Goal: Task Accomplishment & Management: Complete application form

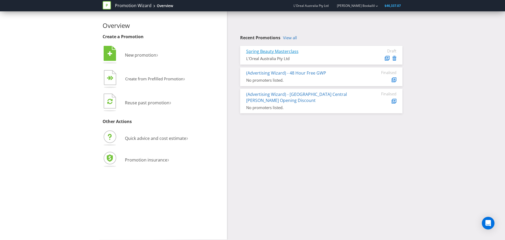
click at [275, 51] on link "Spring Beauty Masterclass" at bounding box center [272, 51] width 52 height 6
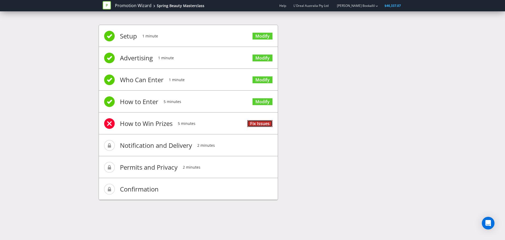
click at [252, 124] on link "Fix Issues" at bounding box center [259, 123] width 25 height 7
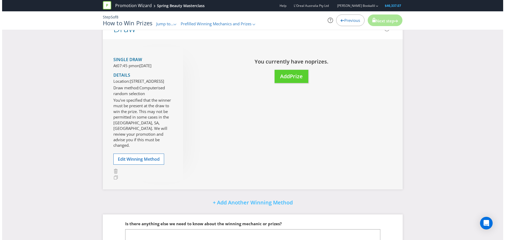
scroll to position [54, 0]
click at [292, 77] on span "Prize" at bounding box center [294, 75] width 13 height 7
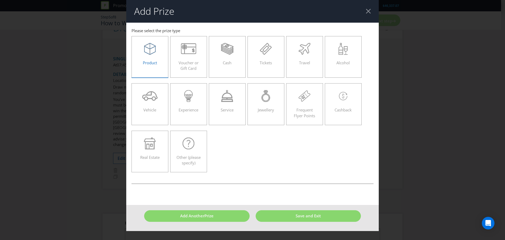
click at [153, 52] on icon at bounding box center [150, 49] width 12 height 12
click at [0, 0] on input "Product" at bounding box center [0, 0] width 0 height 0
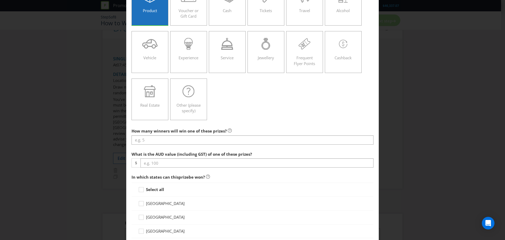
scroll to position [53, 0]
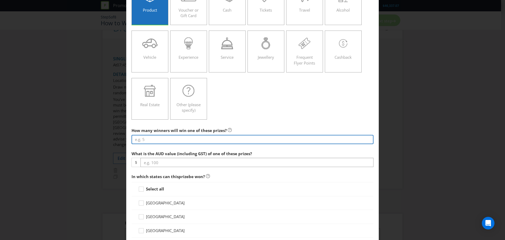
click at [194, 141] on input "number" at bounding box center [253, 139] width 242 height 9
type input "1"
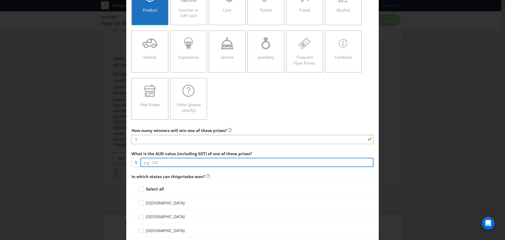
click at [179, 162] on input "number" at bounding box center [257, 162] width 233 height 9
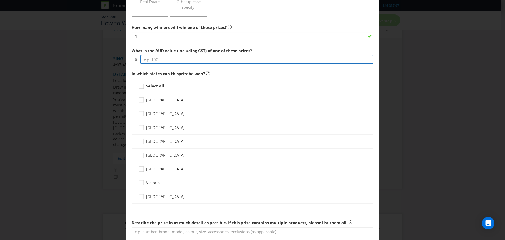
scroll to position [158, 0]
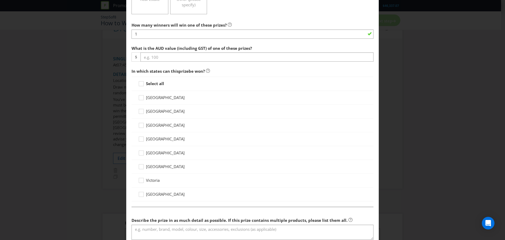
click at [151, 87] on div "Select all" at bounding box center [253, 84] width 242 height 14
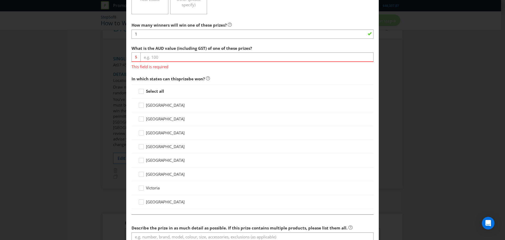
click at [151, 87] on div "Select all" at bounding box center [253, 91] width 242 height 14
click at [148, 89] on strong "Select all" at bounding box center [155, 90] width 18 height 5
click at [0, 0] on input "Select all" at bounding box center [0, 0] width 0 height 0
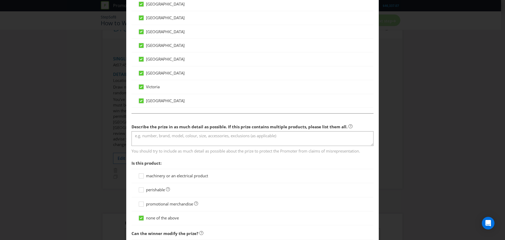
scroll to position [263, 0]
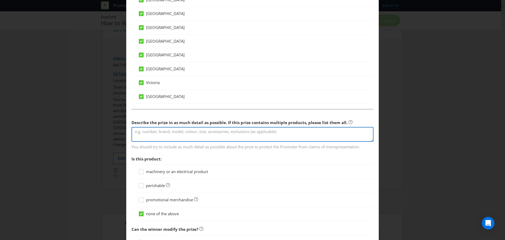
click at [183, 137] on textarea at bounding box center [253, 134] width 242 height 15
paste textarea "• 1 x Juicy Tubes Spring Fling. SAP: LF937700; EAN: 3605972352200. • 1 x Juicy …"
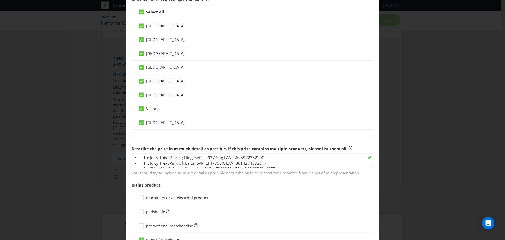
scroll to position [237, 0]
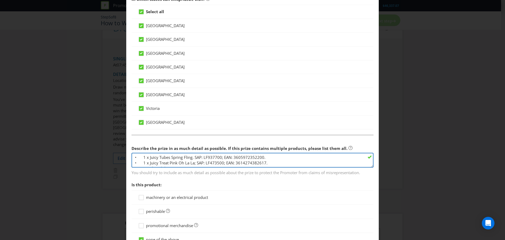
click at [185, 159] on textarea "• 1 x Juicy Tubes Spring Fling. SAP: LF937700; EAN: 3605972352200. • 1 x Juicy …" at bounding box center [253, 160] width 242 height 15
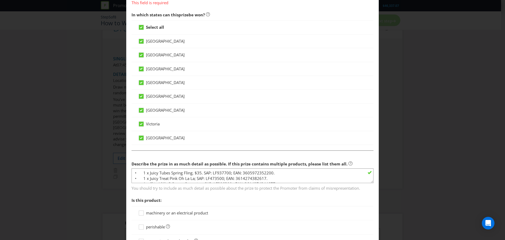
scroll to position [221, 0]
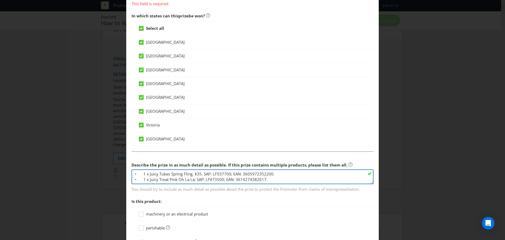
click at [195, 181] on textarea "• 1 x Juicy Tubes Spring Fling. $35. SAP: LF937700; EAN: 3605972352200. • 1 x J…" at bounding box center [253, 176] width 242 height 15
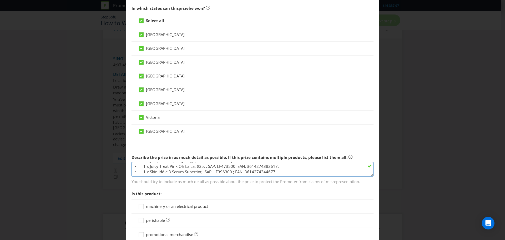
scroll to position [7, 0]
drag, startPoint x: 200, startPoint y: 173, endPoint x: 148, endPoint y: 166, distance: 52.6
click at [148, 166] on textarea "• 1 x Juicy Tubes Spring Fling. $35. SAP: LF937700; EAN: 3605972352200. • 1 x J…" at bounding box center [253, 169] width 242 height 15
drag, startPoint x: 149, startPoint y: 167, endPoint x: 200, endPoint y: 168, distance: 51.3
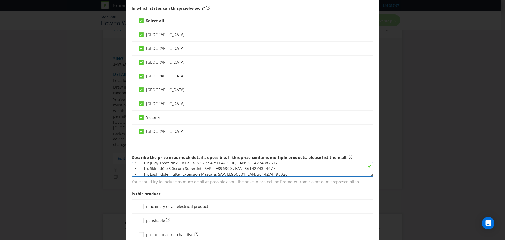
click at [200, 168] on textarea "• 1 x Juicy Tubes Spring Fling. $35. SAP: LF937700; EAN: 3605972352200. • 1 x J…" at bounding box center [253, 169] width 242 height 15
drag, startPoint x: 159, startPoint y: 172, endPoint x: 153, endPoint y: 172, distance: 6.3
click at [159, 172] on textarea "• 1 x Juicy Tubes Spring Fling. $35. SAP: LF937700; EAN: 3605972352200. • 1 x J…" at bounding box center [253, 169] width 242 height 15
click at [200, 168] on textarea "• 1 x Juicy Tubes Spring Fling. $35. SAP: LF937700; EAN: 3605972352200. • 1 x J…" at bounding box center [253, 169] width 242 height 15
drag, startPoint x: 230, startPoint y: 186, endPoint x: 212, endPoint y: 174, distance: 21.3
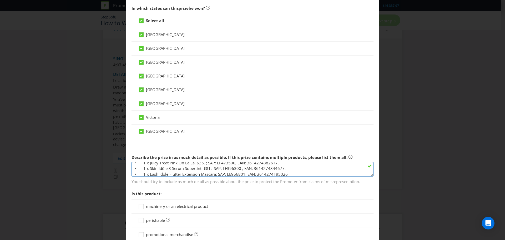
click at [212, 174] on textarea "• 1 x Juicy Tubes Spring Fling. $35. SAP: LF937700; EAN: 3605972352200. • 1 x J…" at bounding box center [253, 169] width 242 height 15
click at [209, 172] on textarea "• 1 x Juicy Tubes Spring Fling. $35. SAP: LF937700; EAN: 3605972352200. • 1 x J…" at bounding box center [253, 169] width 242 height 15
click at [200, 164] on textarea "• 1 x Juicy Tubes Spring Fling. $35. SAP: LF937700; EAN: 3605972352200. • 1 x J…" at bounding box center [253, 169] width 242 height 15
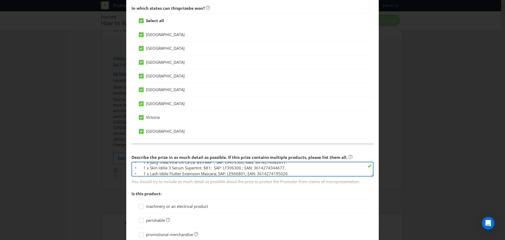
click at [208, 168] on textarea "• 1 x Juicy Tubes Spring Fling. $35 RRP. SAP: LF937700; EAN: 3605972352200. • 1…" at bounding box center [253, 169] width 242 height 15
drag, startPoint x: 216, startPoint y: 171, endPoint x: 158, endPoint y: 168, distance: 57.7
click at [158, 168] on textarea "• 1 x Juicy Tubes Spring Fling. $35 RRP. SAP: LF937700; EAN: 3605972352200. • 1…" at bounding box center [253, 169] width 242 height 15
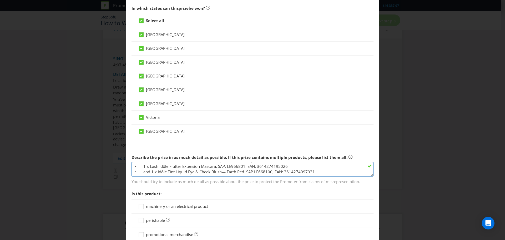
click at [213, 164] on textarea "• 1 x Juicy Tubes Spring Fling. $35 RRP. SAP: LF937700; EAN: 3605972352200. • 1…" at bounding box center [253, 169] width 242 height 15
click at [211, 167] on textarea "• 1 x Juicy Tubes Spring Fling. $35 RRP. SAP: LF937700; EAN: 3605972352200. • 1…" at bounding box center [253, 169] width 242 height 15
click at [222, 171] on textarea "• 1 x Juicy Tubes Spring Fling. $35 RRP. SAP: LF937700; EAN: 3605972352200. • 1…" at bounding box center [253, 169] width 242 height 15
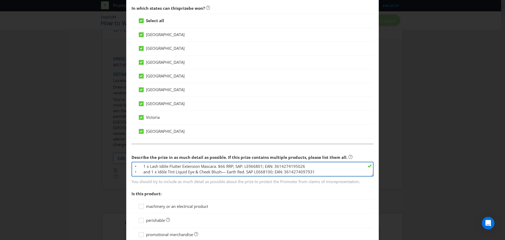
click at [201, 167] on textarea "• 1 x Juicy Tubes Spring Fling. $35 RRP. SAP: LF937700; EAN: 3605972352200. • 1…" at bounding box center [253, 169] width 242 height 15
drag, startPoint x: 156, startPoint y: 168, endPoint x: 222, endPoint y: 168, distance: 65.8
click at [222, 168] on textarea "• 1 x Juicy Tubes Spring Fling. $35 RRP. SAP: LF937700; EAN: 3605972352200. • 1…" at bounding box center [253, 169] width 242 height 15
drag, startPoint x: 225, startPoint y: 166, endPoint x: 233, endPoint y: 166, distance: 7.6
click at [225, 166] on textarea "• 1 x Juicy Tubes Spring Fling. $35 RRP. SAP: LF937700; EAN: 3605972352200. • 1…" at bounding box center [253, 169] width 242 height 15
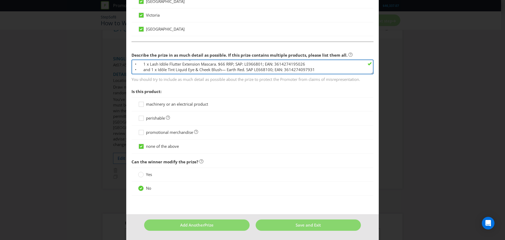
scroll to position [22, 0]
click at [246, 68] on textarea "• 1 x Juicy Tubes Spring Fling. $35 RRP. SAP: LF937700; EAN: 3605972352200. • 1…" at bounding box center [253, 66] width 242 height 15
click at [245, 63] on textarea "• 1 x Juicy Tubes Spring Fling. $35 RRP. SAP: LF937700; EAN: 3605972352200. • 1…" at bounding box center [253, 66] width 242 height 15
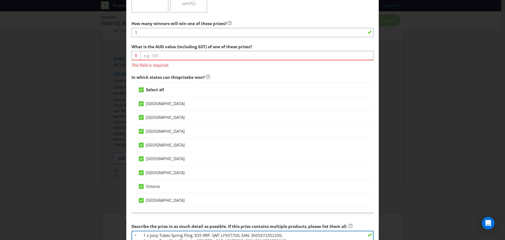
scroll to position [159, 0]
type textarea "• 1 x Juicy Tubes Spring Fling. $35 RRP. SAP: LF937700; EAN: 3605972352200. • 1…"
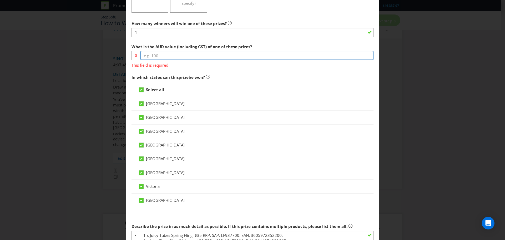
click at [188, 53] on input "number" at bounding box center [257, 55] width 233 height 9
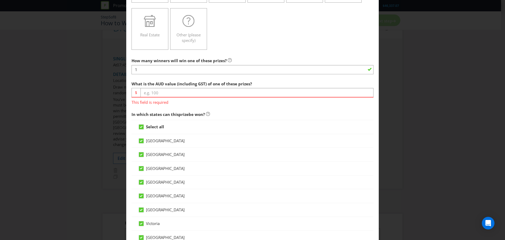
scroll to position [109, 0]
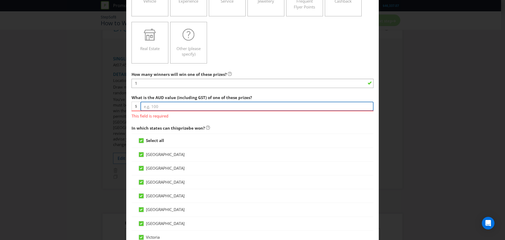
click at [169, 106] on input "number" at bounding box center [257, 106] width 233 height 9
type input "279"
click at [380, 111] on div "Add Prize This field is required Australian Capital Territory New South Wales N…" at bounding box center [252, 120] width 505 height 240
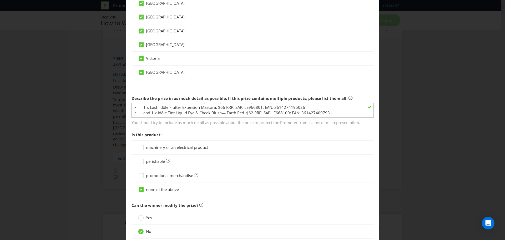
scroll to position [323, 0]
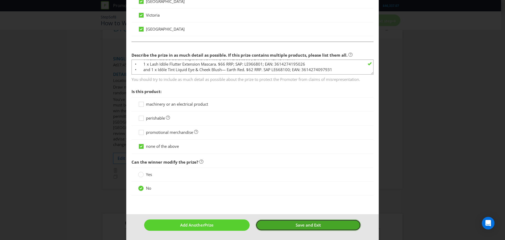
click at [296, 228] on button "Save and Exit" at bounding box center [309, 224] width 106 height 11
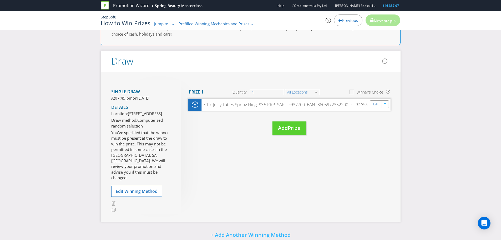
click at [246, 103] on div "• 1 x Juicy Tubes Spring Fling. $35 RRP. SAP: LF937700; EAN: 3605972352200. • 1…" at bounding box center [279, 105] width 155 height 6
click at [375, 103] on link "Edit" at bounding box center [376, 104] width 6 height 6
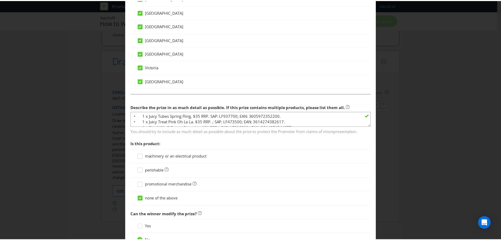
scroll to position [323, 0]
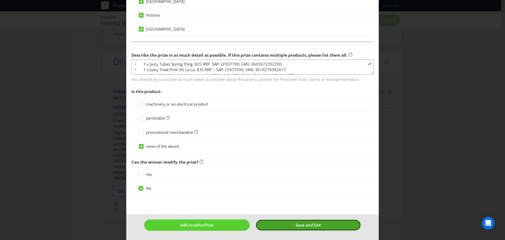
click at [323, 226] on button "Save and Exit" at bounding box center [309, 224] width 106 height 11
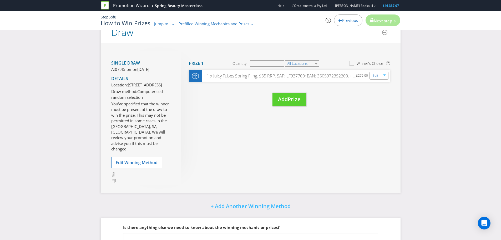
click at [218, 156] on div "Single draw At 07:45 pm on Wednesday 3rd Sep 2025 Details Location: 564 St Kild…" at bounding box center [251, 118] width 300 height 150
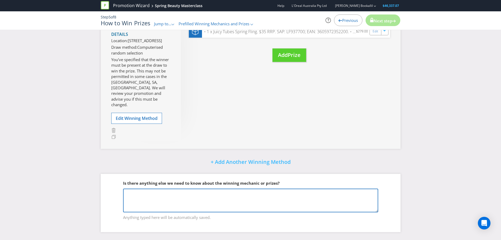
click at [192, 196] on textarea at bounding box center [250, 200] width 255 height 24
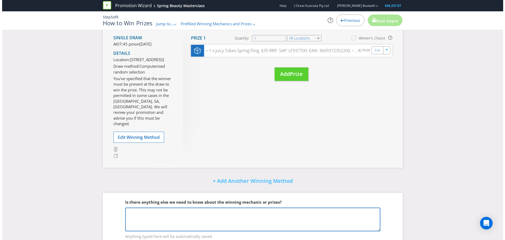
scroll to position [111, 0]
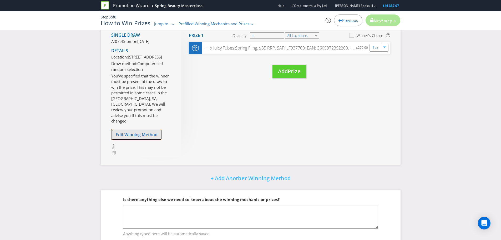
click at [132, 137] on span "Edit Winning Method" at bounding box center [137, 135] width 42 height 6
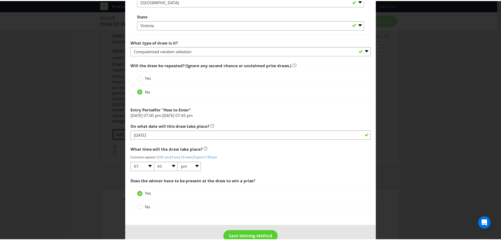
scroll to position [407, 0]
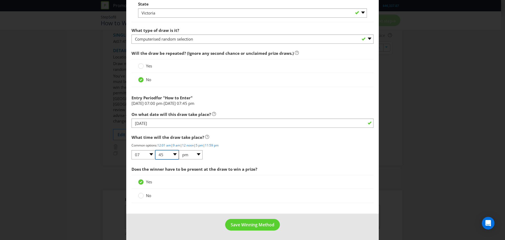
click at [165, 154] on select "00 01 05 10 15 20 25 29 30 35 40 45 50 55 59" at bounding box center [167, 154] width 24 height 9
click at [155, 150] on select "00 01 05 10 15 20 25 29 30 35 40 45 50 55 59" at bounding box center [167, 154] width 24 height 9
click at [234, 222] on span "Save Winning Method" at bounding box center [253, 225] width 44 height 6
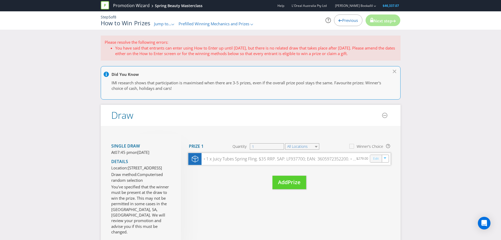
click at [376, 158] on link "Edit" at bounding box center [376, 159] width 6 height 6
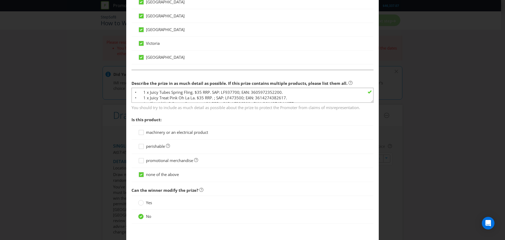
scroll to position [323, 0]
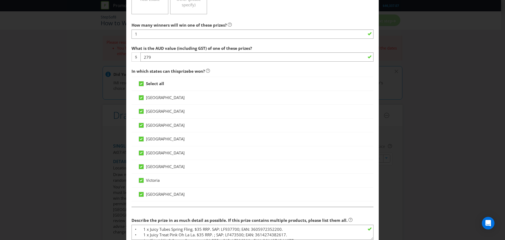
click at [415, 133] on div "Edit Prize Australian Capital Territory New South Wales Northern Territory Quee…" at bounding box center [252, 120] width 505 height 240
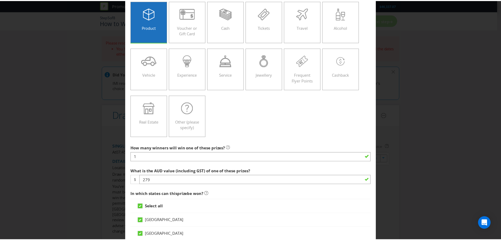
scroll to position [0, 0]
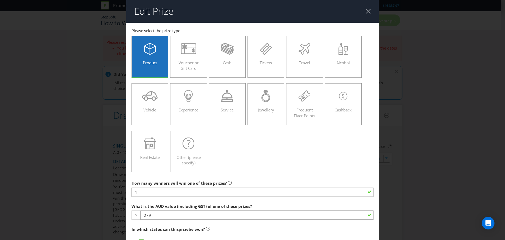
click at [362, 10] on header "Edit Prize" at bounding box center [252, 11] width 253 height 23
click at [366, 11] on div at bounding box center [368, 11] width 5 height 5
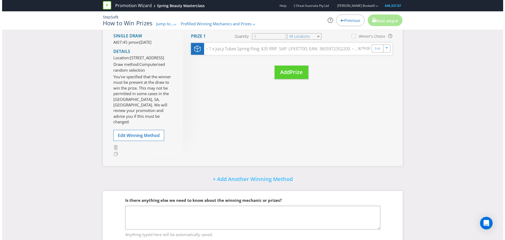
scroll to position [133, 0]
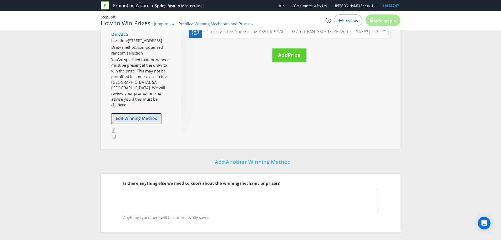
click at [136, 115] on span "Edit Winning Method" at bounding box center [137, 118] width 42 height 6
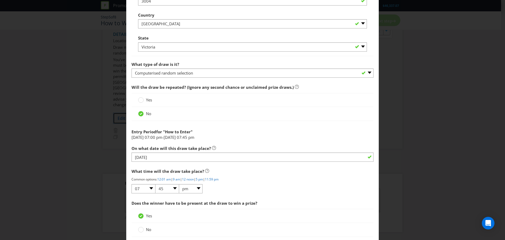
scroll to position [382, 0]
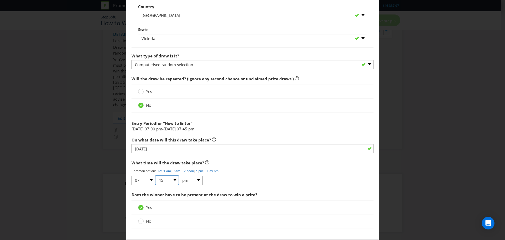
click at [164, 181] on select "00 01 05 10 15 20 25 29 30 35 40 45 50 55 59" at bounding box center [167, 180] width 24 height 9
select select "40"
click at [155, 176] on select "00 01 05 10 15 20 25 29 30 35 40 45 50 55 59" at bounding box center [167, 180] width 24 height 9
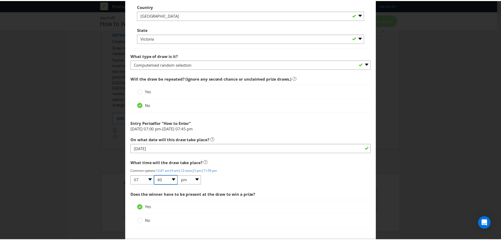
scroll to position [407, 0]
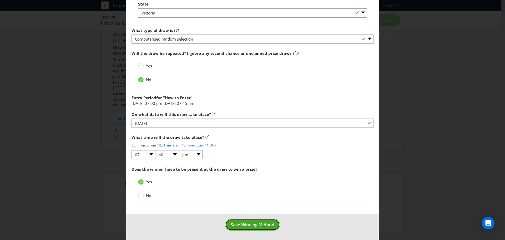
click at [254, 223] on span "Save Winning Method" at bounding box center [253, 225] width 44 height 6
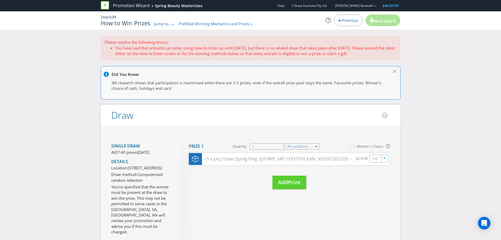
drag, startPoint x: 366, startPoint y: 46, endPoint x: 369, endPoint y: 53, distance: 7.8
click at [369, 53] on li "You have said that entrants can enter using How to Enter up until 03/09/25, but…" at bounding box center [256, 50] width 282 height 11
click at [347, 20] on span "Previous" at bounding box center [350, 20] width 16 height 5
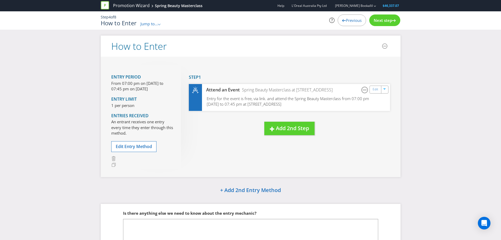
click at [377, 21] on span "Next step" at bounding box center [383, 20] width 18 height 5
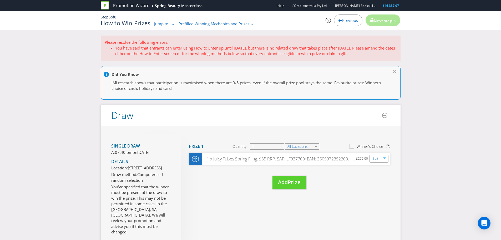
click at [350, 20] on span "Previous" at bounding box center [350, 20] width 16 height 5
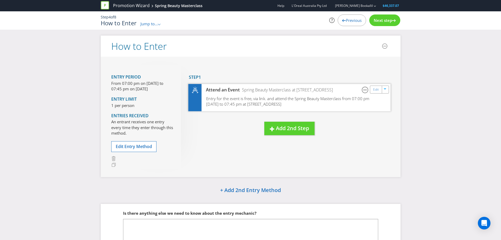
click at [228, 99] on span "Entry for the event is free, via link. and attend the Spring Beauty Masterclass…" at bounding box center [287, 101] width 163 height 11
click at [143, 142] on button "Edit Entry Method" at bounding box center [133, 146] width 45 height 11
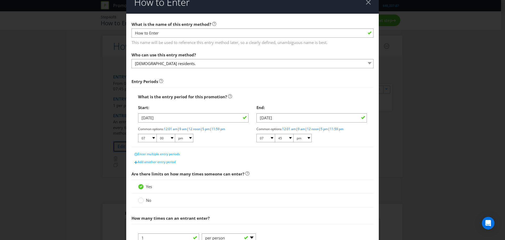
scroll to position [9, 0]
click at [366, 2] on div at bounding box center [368, 2] width 5 height 5
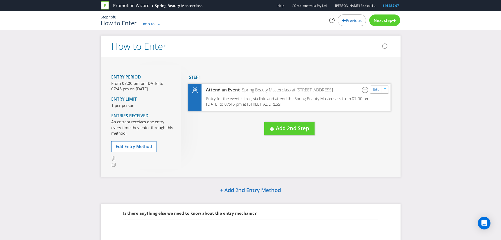
click at [316, 104] on span "Entry for the event is free, via link. and attend the Spring Beauty Masterclass…" at bounding box center [287, 101] width 163 height 11
click at [378, 89] on link "Edit" at bounding box center [376, 89] width 6 height 6
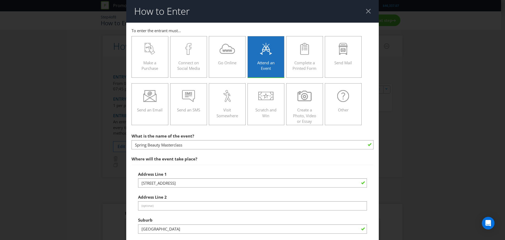
click at [367, 12] on div at bounding box center [368, 11] width 5 height 5
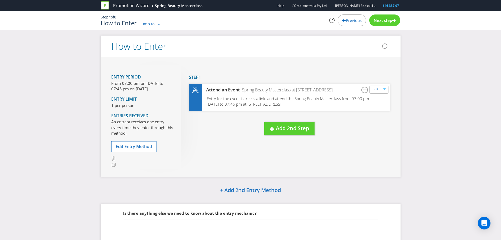
click at [379, 18] on span "Next step" at bounding box center [383, 20] width 18 height 5
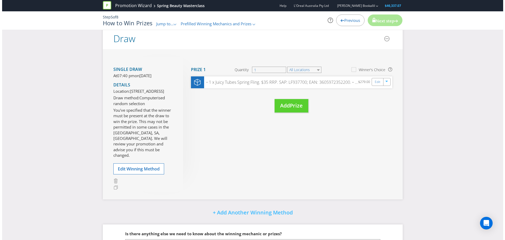
scroll to position [77, 0]
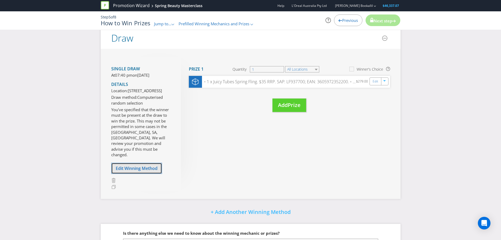
click at [148, 171] on span "Edit Winning Method" at bounding box center [137, 168] width 42 height 6
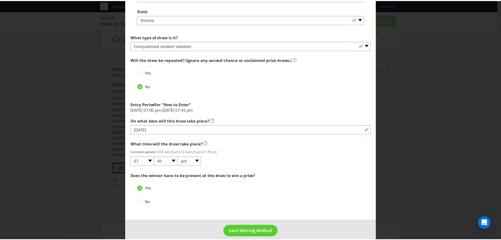
scroll to position [407, 0]
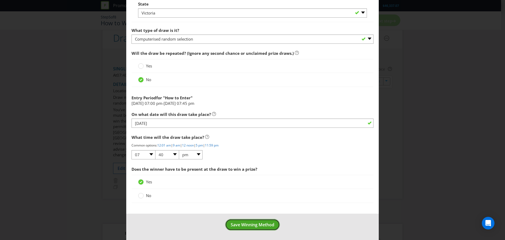
click at [257, 226] on span "Save Winning Method" at bounding box center [253, 225] width 44 height 6
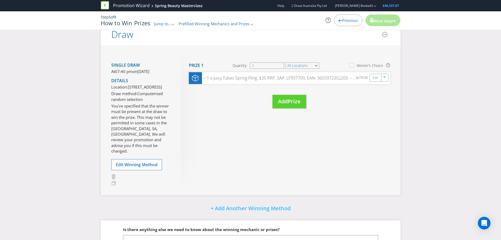
scroll to position [77, 0]
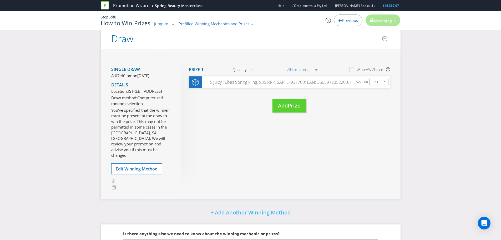
click at [379, 24] on div "Next step" at bounding box center [383, 20] width 35 height 12
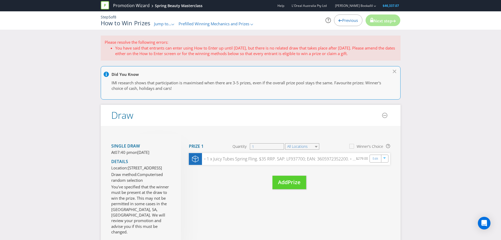
click at [296, 47] on li "You have said that entrants can enter using How to Enter up until 03/09/25, but…" at bounding box center [256, 50] width 282 height 11
drag, startPoint x: 316, startPoint y: 49, endPoint x: 370, endPoint y: 54, distance: 54.9
click at [370, 54] on li "You have said that entrants can enter using How to Enter up until 03/09/25, but…" at bounding box center [256, 50] width 282 height 11
click at [374, 161] on link "Edit" at bounding box center [376, 159] width 6 height 6
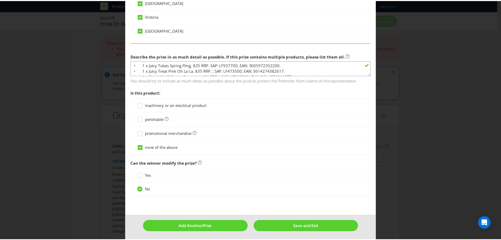
scroll to position [323, 0]
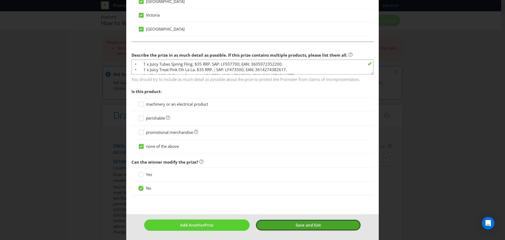
click at [289, 224] on button "Save and Exit" at bounding box center [309, 224] width 106 height 11
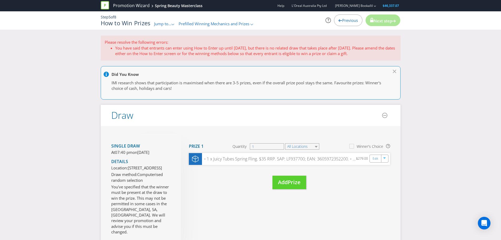
click at [161, 55] on li "You have said that entrants can enter using How to Enter up until 03/09/25, but…" at bounding box center [256, 50] width 282 height 11
click at [211, 47] on li "You have said that entrants can enter using How to Enter up until 03/09/25, but…" at bounding box center [256, 50] width 282 height 11
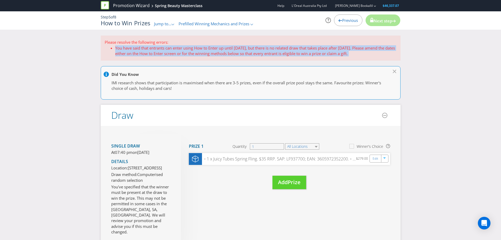
click at [211, 47] on li "You have said that entrants can enter using How to Enter up until 03/09/25, but…" at bounding box center [256, 50] width 282 height 11
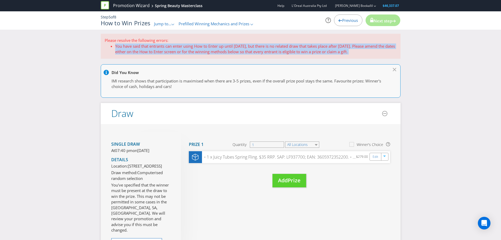
scroll to position [2, 0]
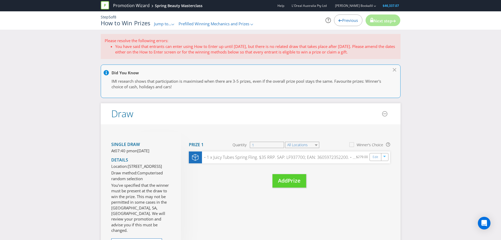
click at [348, 17] on div "Previous" at bounding box center [348, 20] width 28 height 12
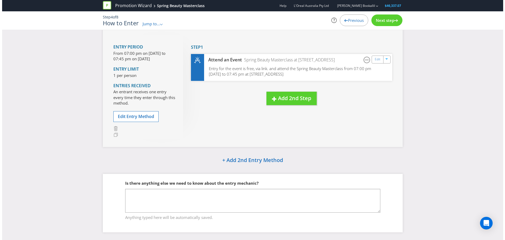
scroll to position [30, 0]
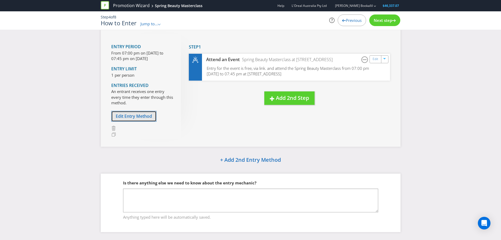
click at [137, 113] on button "Edit Entry Method" at bounding box center [133, 116] width 45 height 11
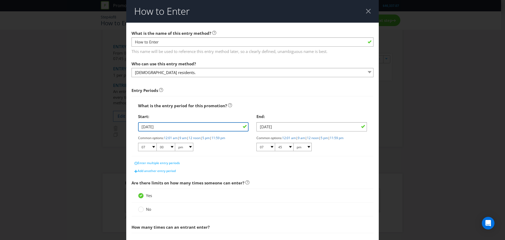
click at [222, 127] on input "03/09/25" at bounding box center [193, 126] width 111 height 9
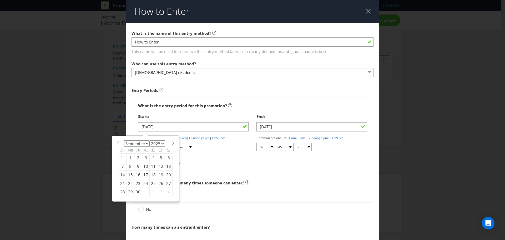
click at [145, 157] on div "3" at bounding box center [146, 157] width 8 height 8
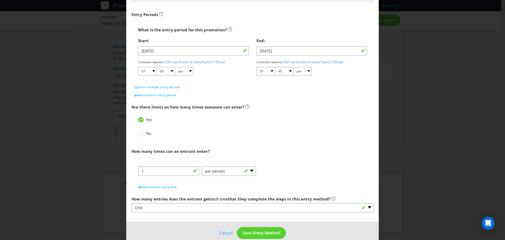
scroll to position [84, 0]
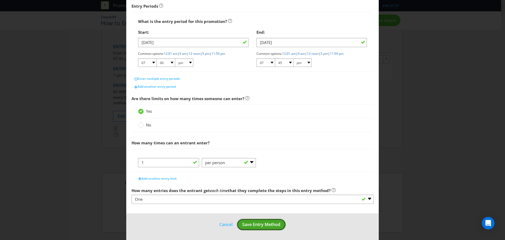
click at [263, 220] on button "Save Entry Method" at bounding box center [261, 224] width 49 height 12
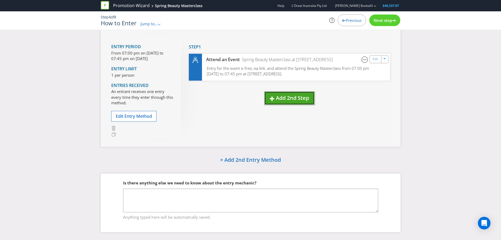
click at [279, 93] on button "Add 2nd Step" at bounding box center [289, 97] width 50 height 13
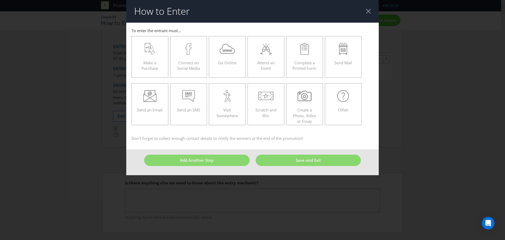
click at [367, 11] on div at bounding box center [368, 11] width 5 height 5
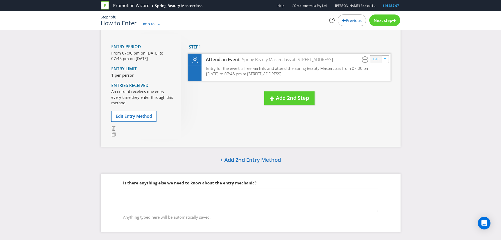
click at [377, 58] on link "Edit" at bounding box center [376, 59] width 6 height 6
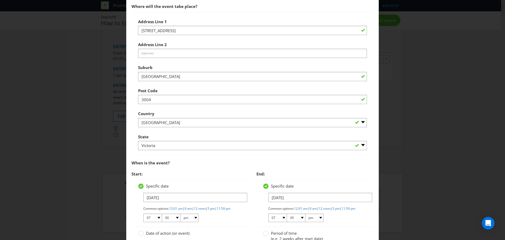
scroll to position [211, 0]
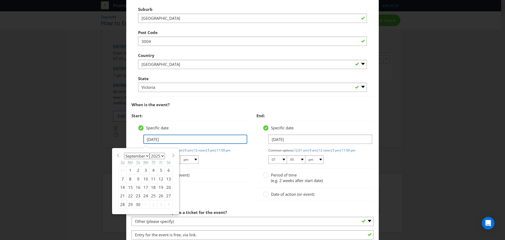
click at [188, 141] on input "03/09/25" at bounding box center [195, 138] width 104 height 9
click at [144, 172] on div "3" at bounding box center [146, 170] width 8 height 8
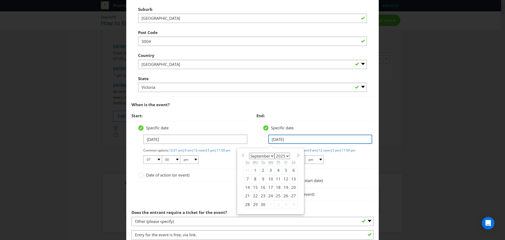
click at [303, 140] on input "03/09/25" at bounding box center [320, 138] width 104 height 9
click at [269, 169] on div "3" at bounding box center [271, 170] width 8 height 8
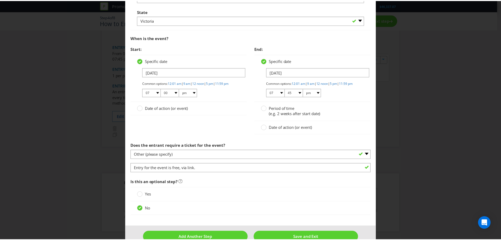
scroll to position [289, 0]
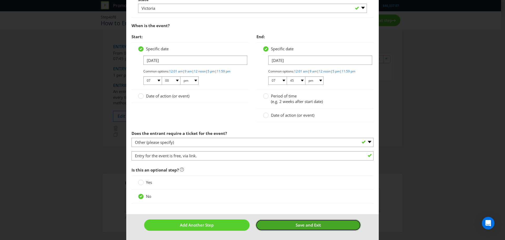
click at [302, 226] on button "Save and Exit" at bounding box center [309, 224] width 106 height 11
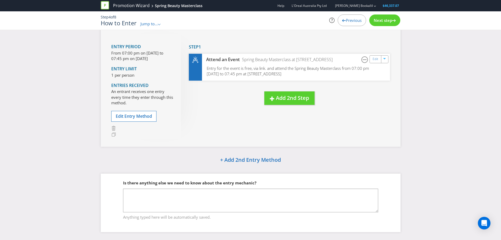
click at [374, 20] on span "Next step" at bounding box center [383, 20] width 18 height 5
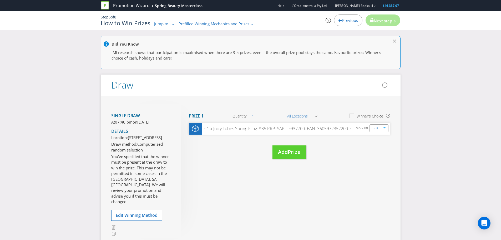
click at [170, 56] on p "IMI research shows that participation is maximised when there are 3-5 prizes, e…" at bounding box center [248, 55] width 273 height 11
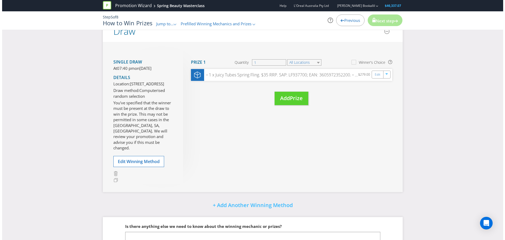
scroll to position [133, 0]
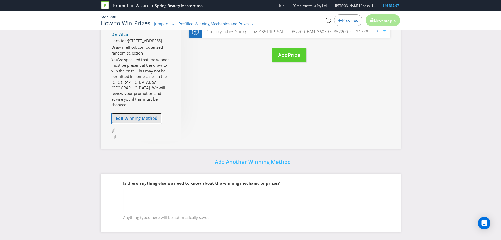
click at [142, 121] on span "Edit Winning Method" at bounding box center [137, 118] width 42 height 6
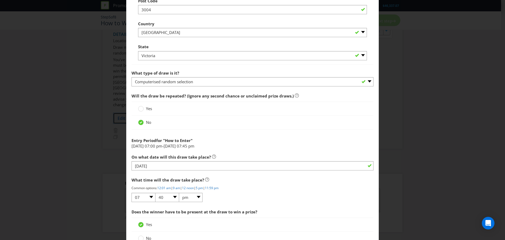
scroll to position [407, 0]
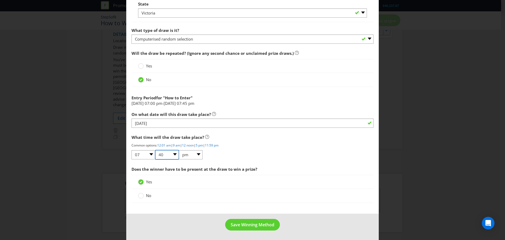
click at [177, 157] on select "00 01 05 10 15 20 25 29 30 35 40 45 50 55 59" at bounding box center [167, 154] width 24 height 9
select select "45"
click at [155, 150] on select "00 01 05 10 15 20 25 29 30 35 40 45 50 55 59" at bounding box center [167, 154] width 24 height 9
click at [240, 149] on div "What time will the draw take place? Common options: 12:01 am | 9 am | 12 noon |…" at bounding box center [253, 146] width 242 height 28
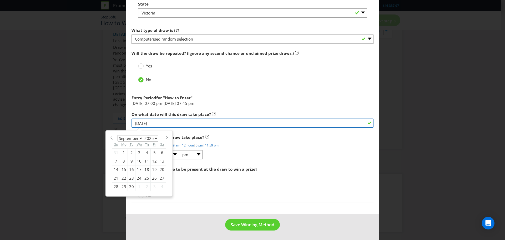
click at [167, 119] on input "03/09/25" at bounding box center [253, 122] width 242 height 9
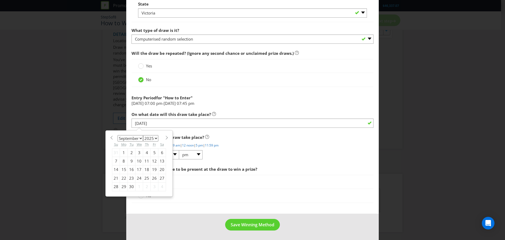
click at [139, 153] on div "3" at bounding box center [140, 152] width 8 height 8
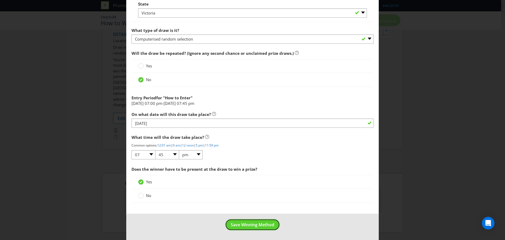
click at [256, 222] on span "Save Winning Method" at bounding box center [253, 225] width 44 height 6
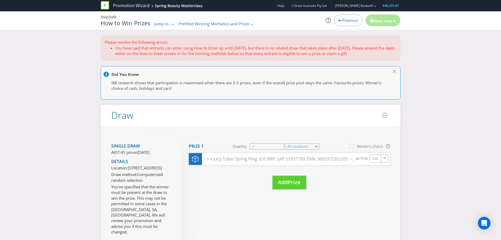
drag, startPoint x: 106, startPoint y: 43, endPoint x: 392, endPoint y: 57, distance: 286.9
click at [392, 57] on div "Please resolve the following errors: You have said that entrants can enter usin…" at bounding box center [251, 48] width 300 height 25
click at [345, 19] on span "Previous" at bounding box center [350, 20] width 16 height 5
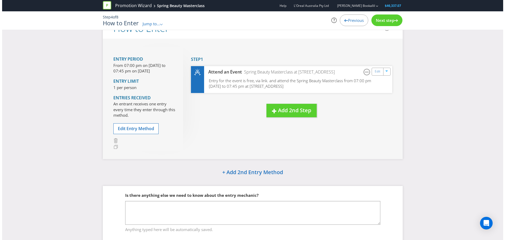
scroll to position [37, 0]
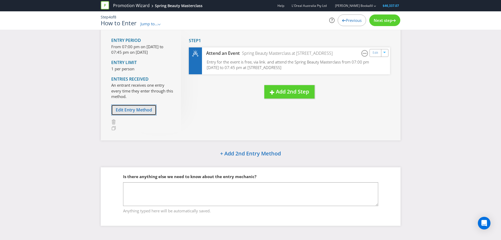
click at [140, 108] on span "Edit Entry Method" at bounding box center [134, 110] width 36 height 6
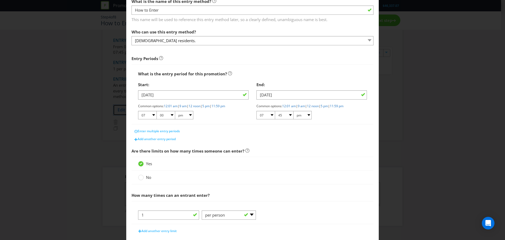
scroll to position [32, 0]
click at [143, 180] on icon at bounding box center [141, 178] width 6 height 6
click at [0, 0] on input "No" at bounding box center [0, 0] width 0 height 0
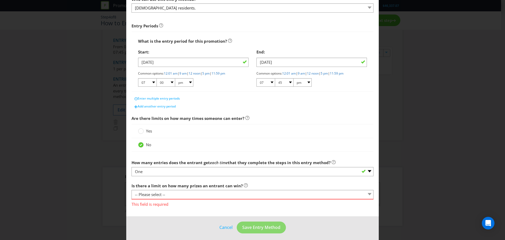
scroll to position [67, 0]
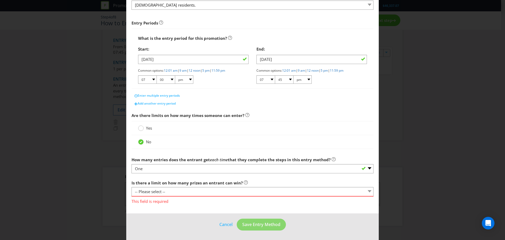
click at [140, 126] on div at bounding box center [141, 126] width 3 height 3
click at [0, 0] on input "Yes" at bounding box center [0, 0] width 0 height 0
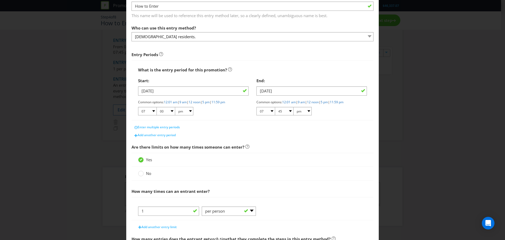
scroll to position [5, 0]
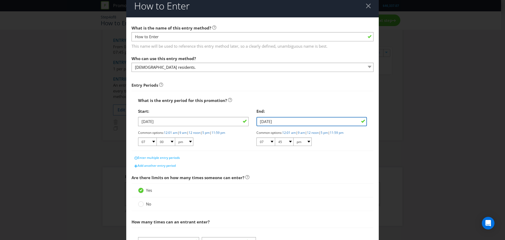
click at [303, 118] on input "03/09/25" at bounding box center [312, 121] width 111 height 9
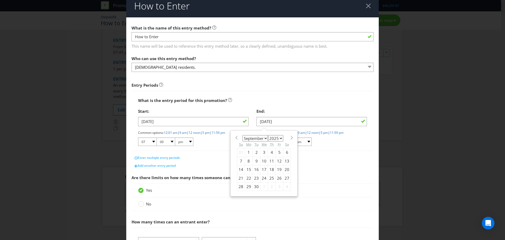
click at [344, 133] on span at bounding box center [344, 132] width 1 height 4
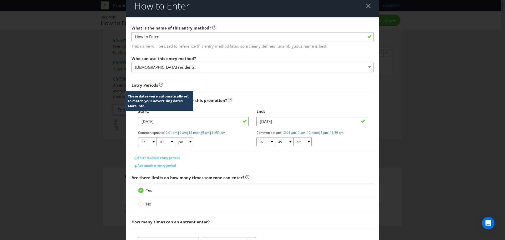
click at [159, 85] on icon at bounding box center [161, 85] width 4 height 4
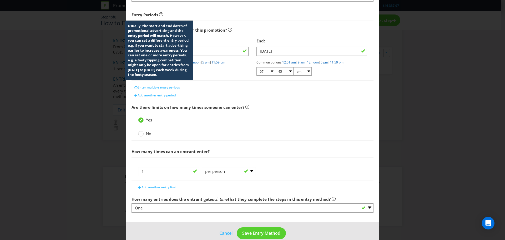
scroll to position [84, 0]
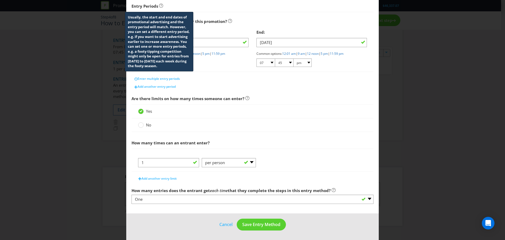
click at [362, 66] on div "Common options: 12:01 am | 9 am | 12 noon | 5 pm | 11:59 pm 01 02 03 04 05 06 0…" at bounding box center [312, 59] width 111 height 16
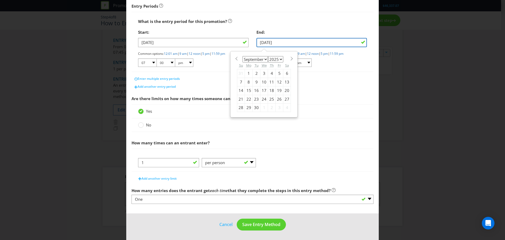
click at [294, 44] on input "03/09/25" at bounding box center [312, 42] width 111 height 9
click at [353, 75] on div "Enter multiple entry periods" at bounding box center [253, 79] width 242 height 8
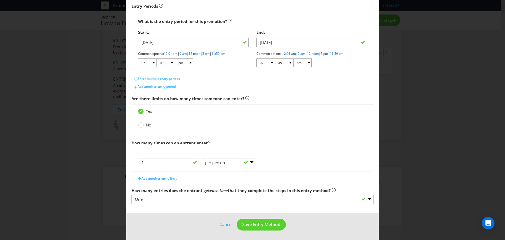
click at [288, 56] on div "Common options: 12:01 am | 9 am | 12 noon | 5 pm | 11:59 pm 01 02 03 04 05 06 0…" at bounding box center [312, 59] width 111 height 16
click at [280, 67] on div at bounding box center [284, 67] width 55 height 1
click at [284, 65] on select "00 01 05 10 15 20 25 29 30 35 40 45 50 55 59" at bounding box center [284, 62] width 18 height 8
click at [275, 58] on select "00 01 05 10 15 20 25 29 30 35 40 45 50 55 59" at bounding box center [284, 62] width 18 height 8
click at [164, 78] on span "Enter multiple entry periods" at bounding box center [159, 78] width 42 height 4
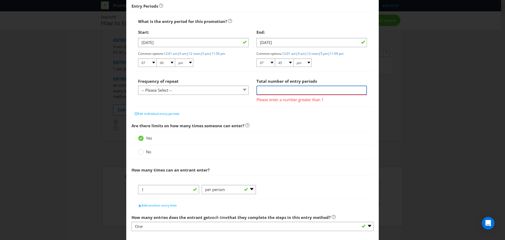
click at [278, 91] on input "number" at bounding box center [312, 90] width 111 height 9
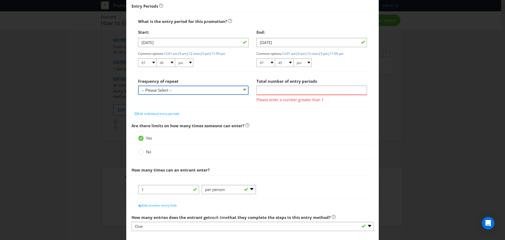
click at [224, 89] on select "-- Please Select -- hourly daily weekly monthly" at bounding box center [193, 90] width 111 height 9
drag, startPoint x: 309, startPoint y: 134, endPoint x: 305, endPoint y: 132, distance: 4.2
click at [309, 134] on div "Yes" at bounding box center [253, 138] width 242 height 14
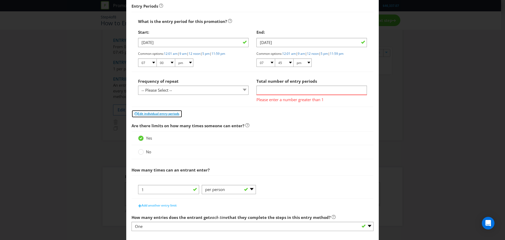
click at [146, 117] on button "Edit individual entry periods" at bounding box center [157, 114] width 51 height 8
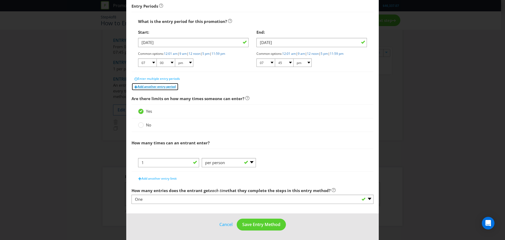
click at [165, 88] on span "Add another entry period" at bounding box center [157, 86] width 38 height 4
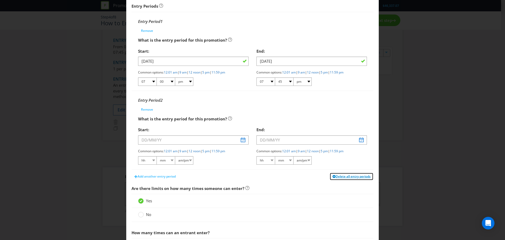
click at [350, 176] on span "Delete all entry periods" at bounding box center [353, 176] width 35 height 4
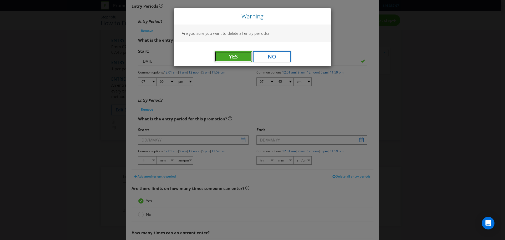
click at [242, 59] on button "Yes" at bounding box center [233, 56] width 37 height 11
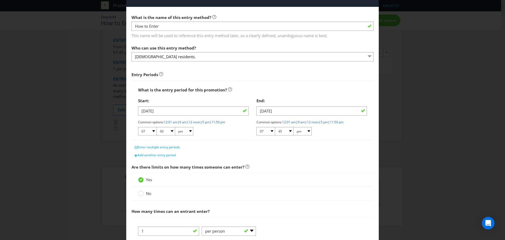
scroll to position [0, 0]
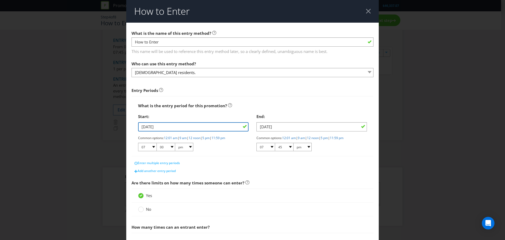
click at [162, 128] on input "03/09/25" at bounding box center [193, 126] width 111 height 9
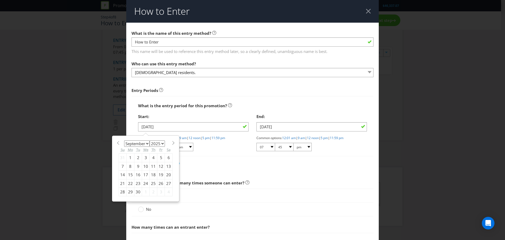
click at [142, 155] on div "3" at bounding box center [146, 157] width 8 height 8
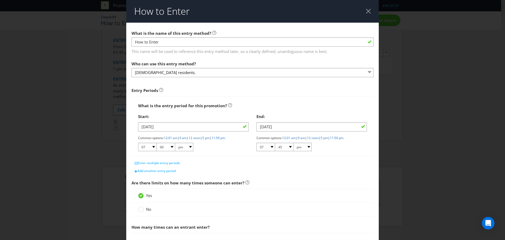
click at [224, 151] on div "Common options: 12:01 am | 9 am | 12 noon | 5 pm | 11:59 pm 01 02 03 04 05 06 0…" at bounding box center [193, 144] width 111 height 16
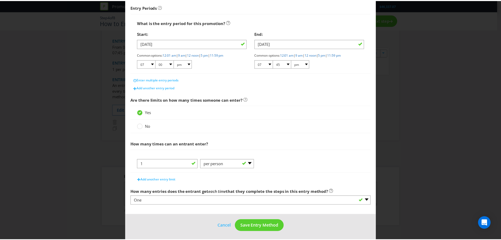
scroll to position [84, 0]
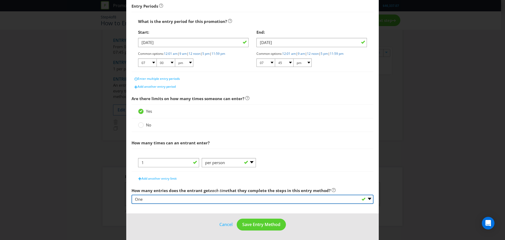
click at [239, 200] on select "-- Please select -- One More than one Other (please specify) Not applicable - g…" at bounding box center [253, 198] width 242 height 9
click at [132, 194] on select "-- Please select -- One More than one Other (please specify) Not applicable - g…" at bounding box center [253, 198] width 242 height 9
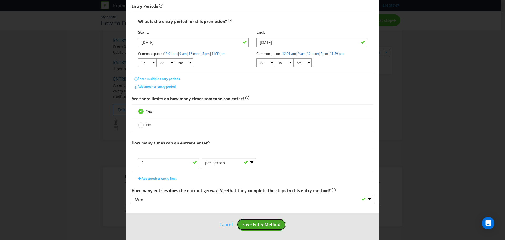
click at [261, 224] on span "Save Entry Method" at bounding box center [261, 224] width 38 height 6
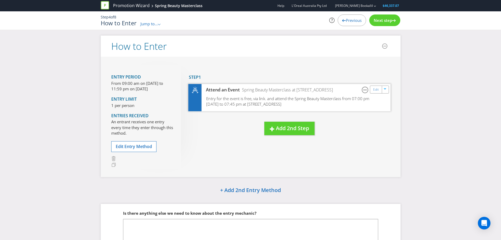
click at [266, 98] on span "Entry for the event is free, via link. and attend the Spring Beauty Masterclass…" at bounding box center [287, 101] width 163 height 11
click at [140, 148] on span "Edit Entry Method" at bounding box center [134, 146] width 36 height 6
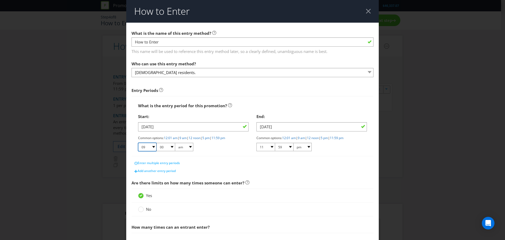
click at [151, 145] on select "01 02 03 04 05 06 07 08 09 10 11 12" at bounding box center [147, 147] width 18 height 8
select select "07"
click at [138, 143] on select "01 02 03 04 05 06 07 08 09 10 11 12" at bounding box center [147, 147] width 18 height 8
click at [188, 148] on select "am pm" at bounding box center [184, 147] width 18 height 8
select select "pm"
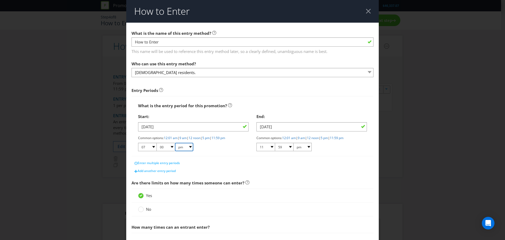
click at [175, 143] on select "am pm" at bounding box center [184, 147] width 18 height 8
click at [267, 149] on select "01 02 03 04 05 06 07 08 09 10 11 12" at bounding box center [266, 147] width 18 height 8
select select "07"
click at [257, 143] on select "01 02 03 04 05 06 07 08 09 10 11 12" at bounding box center [266, 147] width 18 height 8
click at [289, 147] on select "00 01 05 10 15 20 25 29 30 35 40 45 50 55 59" at bounding box center [284, 147] width 18 height 8
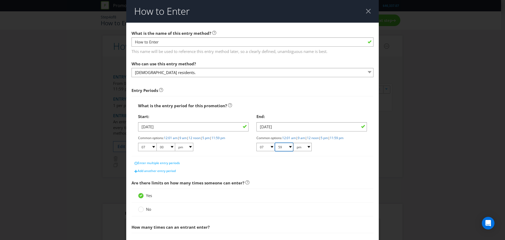
select select "45"
click at [275, 143] on select "00 01 05 10 15 20 25 29 30 35 40 45 50 55 59" at bounding box center [284, 147] width 18 height 8
click at [313, 143] on div "Common options: 12:01 am | 9 am | 12 noon | 5 pm | 11:59 pm 01 02 03 04 05 06 0…" at bounding box center [312, 144] width 111 height 16
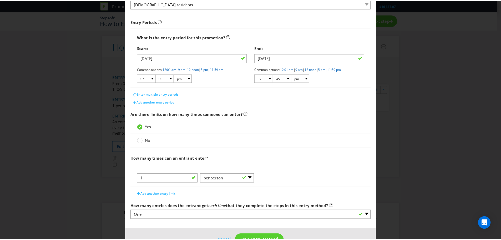
scroll to position [84, 0]
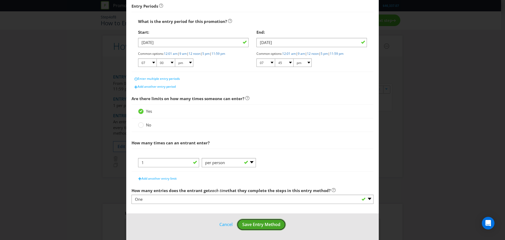
click at [269, 221] on span "Save Entry Method" at bounding box center [261, 224] width 38 height 6
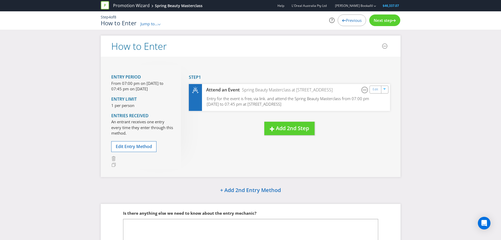
click at [387, 17] on div "Next step" at bounding box center [384, 20] width 31 height 12
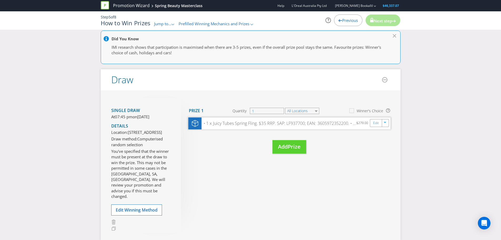
scroll to position [26, 0]
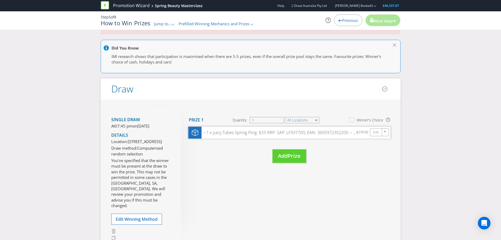
click at [304, 132] on div "• 1 x Juicy Tubes Spring Fling. $35 RRP. SAP: LF937700; EAN: 3605972352200. • 1…" at bounding box center [279, 132] width 155 height 6
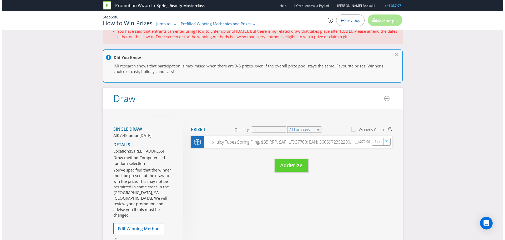
scroll to position [0, 0]
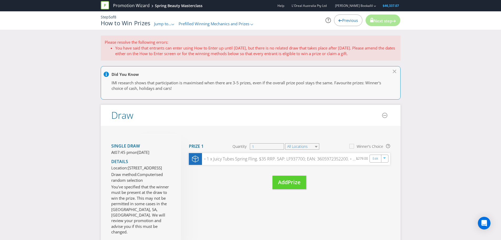
click at [141, 46] on li "You have said that entrants can enter using How to Enter up until 03/09/25, but…" at bounding box center [256, 50] width 282 height 11
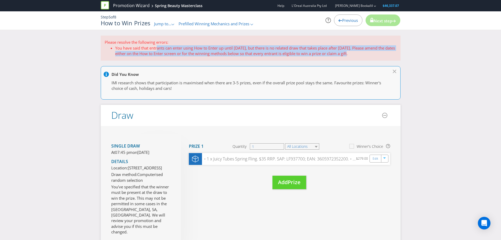
drag, startPoint x: 157, startPoint y: 47, endPoint x: 361, endPoint y: 60, distance: 204.1
click at [362, 59] on div "Please resolve the following errors: You have said that entrants can enter usin…" at bounding box center [251, 48] width 300 height 25
click at [268, 154] on div "• 1 x Juicy Tubes Spring Fling. $35 RRP. SAP: LF937700; EAN: 3605972352200. • 1…" at bounding box center [289, 159] width 202 height 12
click at [275, 156] on div "• 1 x Juicy Tubes Spring Fling. $35 RRP. SAP: LF937700; EAN: 3605972352200. • 1…" at bounding box center [279, 159] width 155 height 6
click at [379, 160] on div "Edit" at bounding box center [376, 158] width 12 height 7
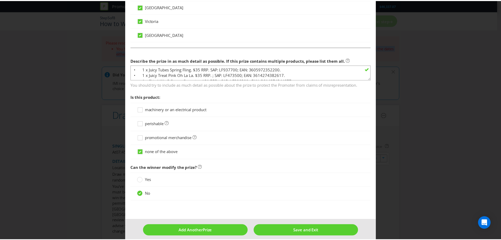
scroll to position [323, 0]
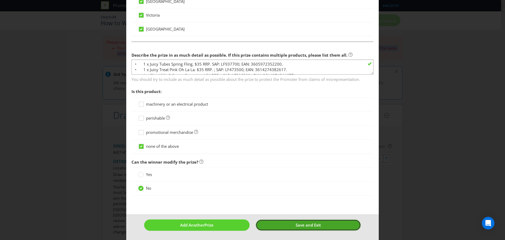
click at [312, 223] on span "Save and Exit" at bounding box center [308, 224] width 25 height 5
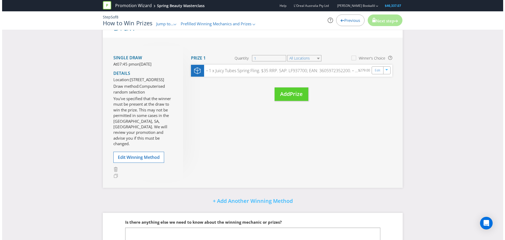
scroll to position [132, 0]
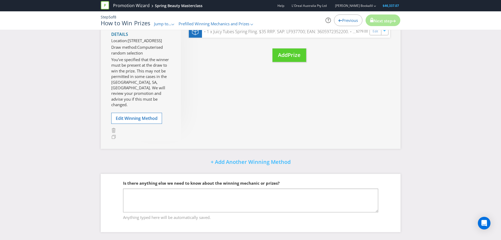
click at [141, 126] on div "Single draw At 07:45 pm on Wednesday 3rd Sep 2025 Details Location: 564 St Kild…" at bounding box center [146, 74] width 70 height 134
click at [139, 103] on p "You've specified that the winner must be present at the draw to win the prize. …" at bounding box center [142, 82] width 62 height 51
click at [142, 118] on button "Edit Winning Method" at bounding box center [136, 118] width 51 height 11
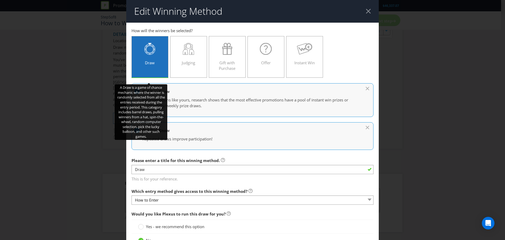
click at [148, 59] on div "Draw" at bounding box center [150, 55] width 26 height 24
click at [0, 0] on input "Draw" at bounding box center [0, 0] width 0 height 0
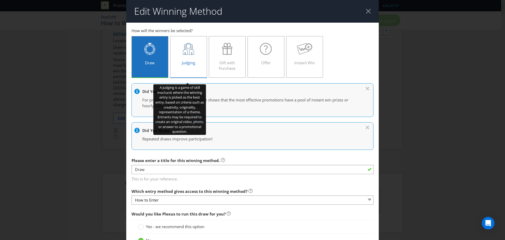
click at [190, 55] on div "Judging" at bounding box center [189, 55] width 26 height 24
click at [0, 0] on input "Judging" at bounding box center [0, 0] width 0 height 0
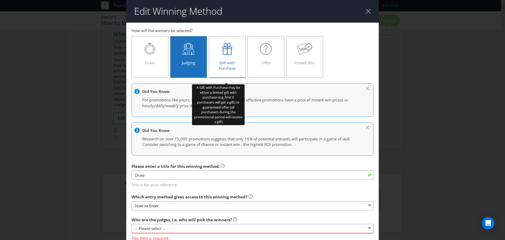
click at [236, 55] on div "Gift with Purchase" at bounding box center [227, 55] width 26 height 24
click at [0, 0] on input "Gift with Purchase" at bounding box center [0, 0] width 0 height 0
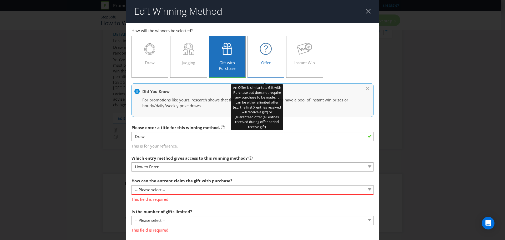
click at [276, 55] on div "Offer" at bounding box center [266, 55] width 26 height 24
click at [0, 0] on input "Offer" at bounding box center [0, 0] width 0 height 0
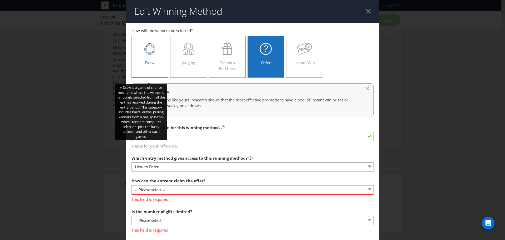
click at [156, 57] on div "Draw" at bounding box center [150, 55] width 26 height 24
click at [0, 0] on input "Draw" at bounding box center [0, 0] width 0 height 0
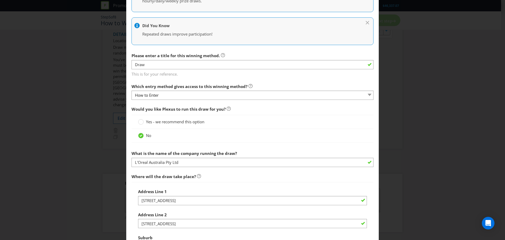
scroll to position [105, 0]
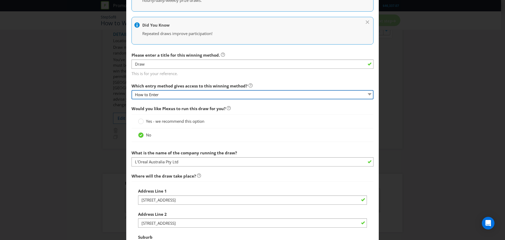
click at [164, 94] on select "How to Enter" at bounding box center [253, 94] width 242 height 9
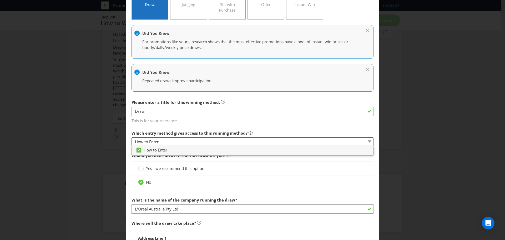
scroll to position [53, 0]
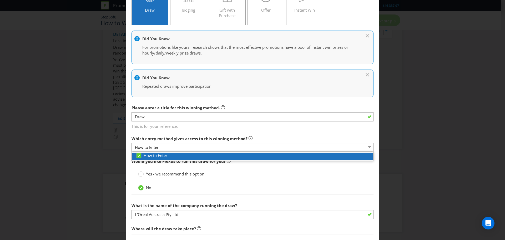
click at [154, 153] on span "How to Enter" at bounding box center [156, 155] width 24 height 5
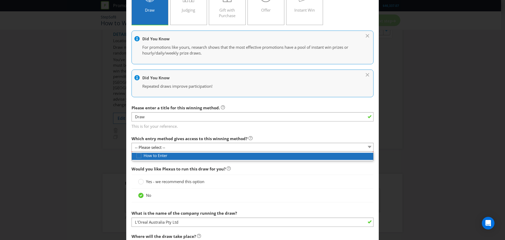
click at [157, 156] on span "How to Enter" at bounding box center [156, 155] width 24 height 5
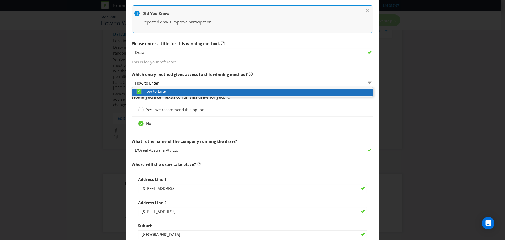
scroll to position [132, 0]
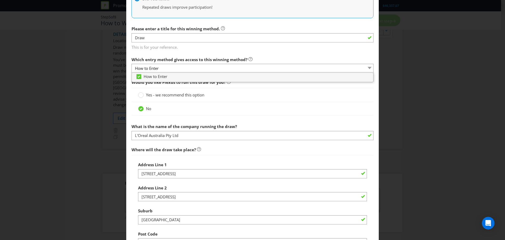
click at [95, 146] on div "Edit Winning Method How to Enter How will the winners be selected? Draw Judging…" at bounding box center [252, 120] width 505 height 240
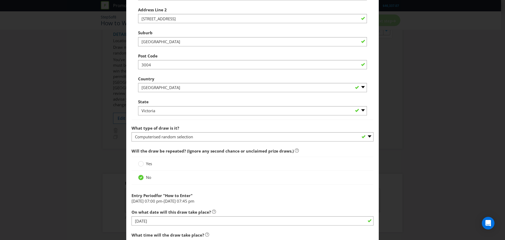
scroll to position [316, 0]
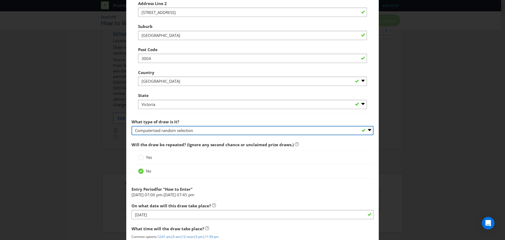
click at [205, 129] on select "-- Please select -- Computerised random selection Barrel draw Don't specify Oth…" at bounding box center [253, 130] width 242 height 9
click at [132, 126] on select "-- Please select -- Computerised random selection Barrel draw Don't specify Oth…" at bounding box center [253, 130] width 242 height 9
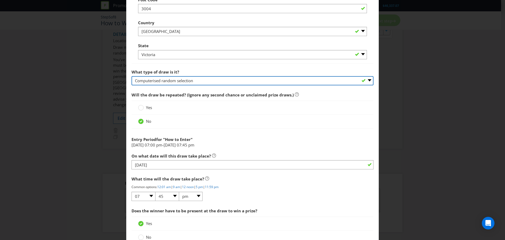
scroll to position [368, 0]
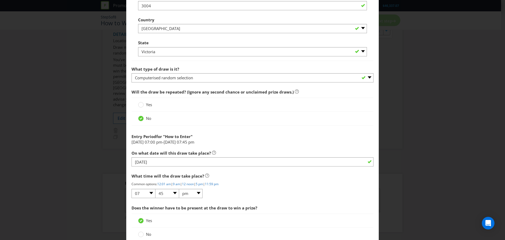
click at [153, 104] on div "Yes" at bounding box center [252, 105] width 229 height 6
click at [147, 104] on span "Yes" at bounding box center [149, 104] width 6 height 5
click at [0, 0] on input "Yes" at bounding box center [0, 0] width 0 height 0
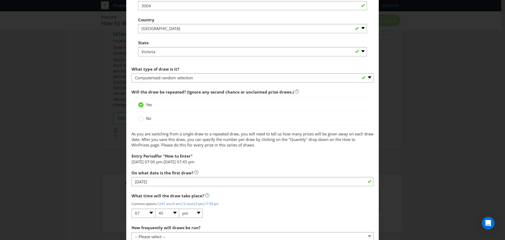
click at [146, 117] on span "No" at bounding box center [148, 118] width 5 height 5
click at [0, 0] on input "No" at bounding box center [0, 0] width 0 height 0
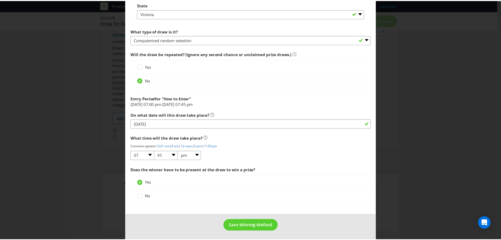
scroll to position [407, 0]
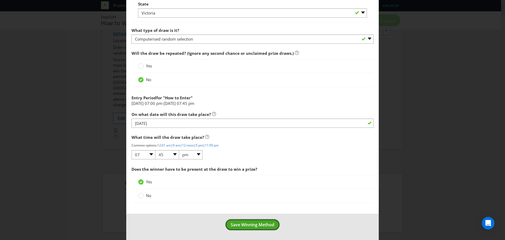
click at [242, 223] on span "Save Winning Method" at bounding box center [253, 225] width 44 height 6
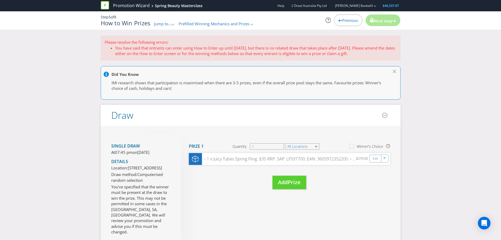
drag, startPoint x: 284, startPoint y: 52, endPoint x: 376, endPoint y: 58, distance: 92.0
click at [376, 58] on div "Please resolve the following errors: You have said that entrants can enter usin…" at bounding box center [251, 48] width 300 height 25
click at [375, 54] on li "You have said that entrants can enter using How to Enter up until 03/09/25, but…" at bounding box center [256, 50] width 282 height 11
drag, startPoint x: 369, startPoint y: 52, endPoint x: 113, endPoint y: 48, distance: 255.3
click at [113, 48] on ul "You have said that entrants can enter using How to Enter up until 03/09/25, but…" at bounding box center [251, 50] width 292 height 11
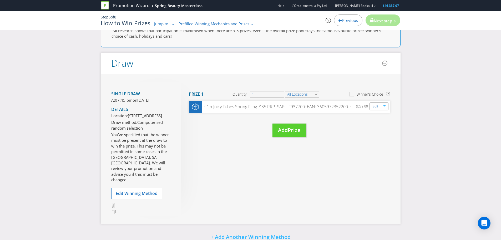
scroll to position [26, 0]
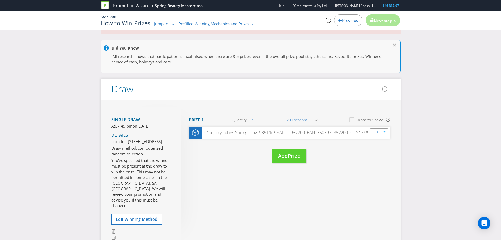
click at [346, 15] on div "Previous" at bounding box center [348, 20] width 28 height 12
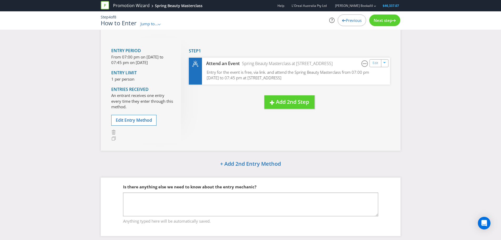
click at [346, 19] on span "Previous" at bounding box center [354, 20] width 16 height 5
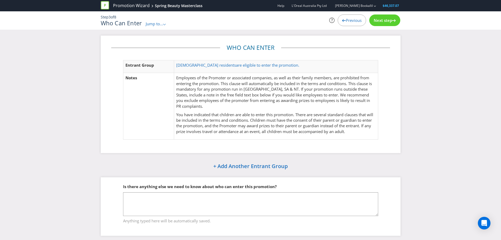
click at [346, 22] on span "Previous" at bounding box center [354, 20] width 16 height 5
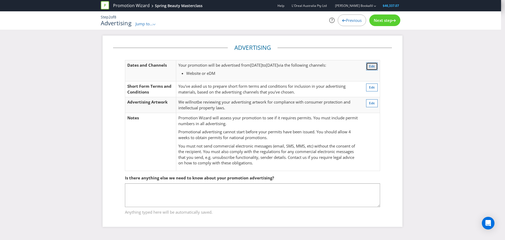
click at [376, 67] on button "Edit" at bounding box center [372, 66] width 12 height 8
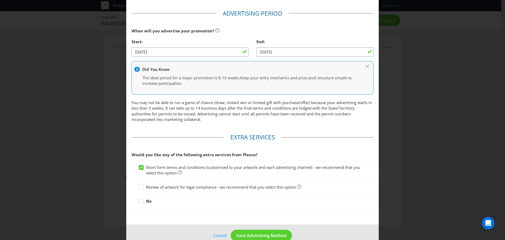
scroll to position [186, 0]
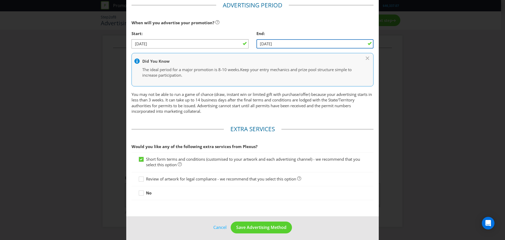
click at [287, 42] on input "03/09/25" at bounding box center [315, 43] width 117 height 9
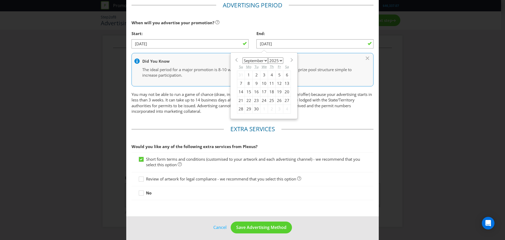
click at [208, 79] on div "Did You Know The ideal period for a major promotion is 8-10 weeks. Keep your en…" at bounding box center [253, 69] width 242 height 33
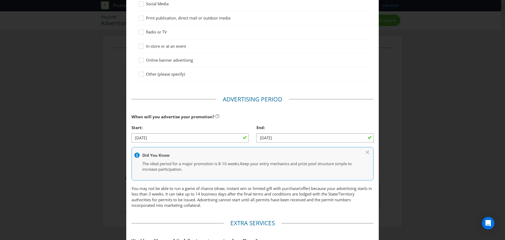
scroll to position [107, 0]
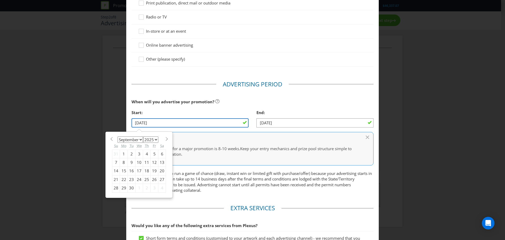
click at [226, 123] on input "03/09/25" at bounding box center [190, 122] width 117 height 9
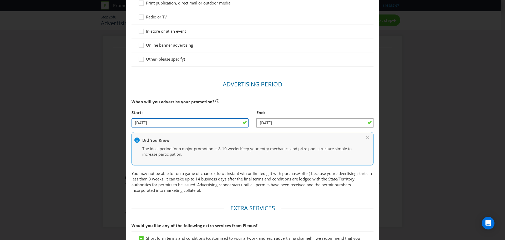
click at [232, 125] on input "03/09/25" at bounding box center [190, 122] width 117 height 9
drag, startPoint x: 230, startPoint y: 122, endPoint x: 119, endPoint y: 115, distance: 110.8
click at [119, 115] on div "Advertising Methods Advertising Methods How will your promotion be advertised? …" at bounding box center [252, 120] width 505 height 240
click at [138, 122] on input "03/09/25" at bounding box center [190, 122] width 117 height 9
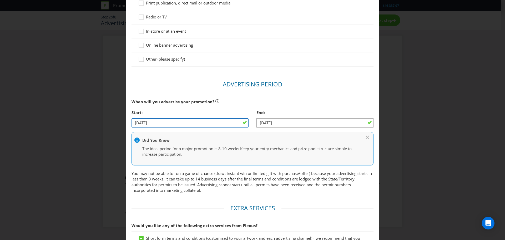
click at [143, 122] on input "03/09/25" at bounding box center [190, 122] width 117 height 9
type input "03/0/25"
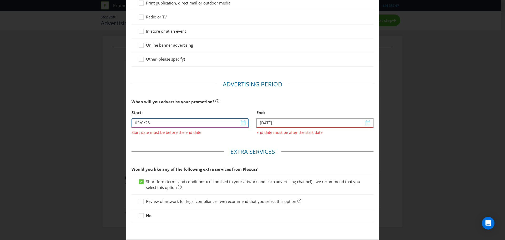
click at [243, 122] on input "03/0/25" at bounding box center [190, 122] width 117 height 9
click at [240, 123] on input "03/0/25" at bounding box center [190, 122] width 117 height 9
click at [173, 124] on input "03/0/25" at bounding box center [190, 122] width 117 height 9
drag, startPoint x: 173, startPoint y: 124, endPoint x: 115, endPoint y: 121, distance: 58.0
click at [115, 121] on div "Advertising Methods Advertising Methods How will your promotion be advertised? …" at bounding box center [252, 120] width 505 height 240
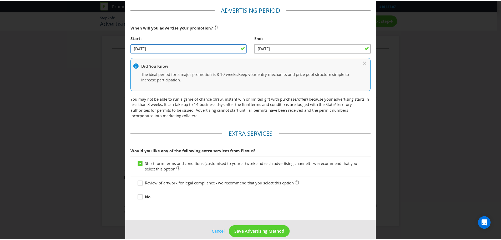
scroll to position [189, 0]
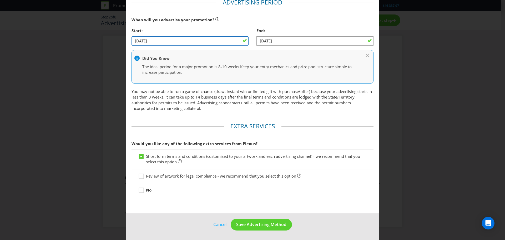
type input "27/08/25"
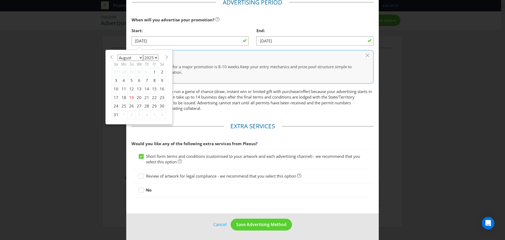
click at [391, 88] on div "Advertising Methods Advertising Methods How will your promotion be advertised? …" at bounding box center [252, 120] width 505 height 240
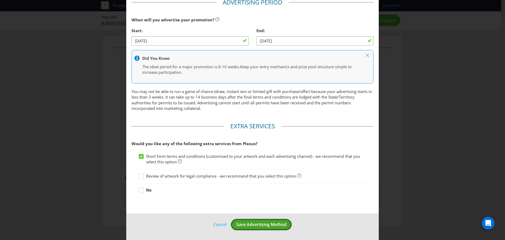
click at [266, 224] on span "Save Advertising Method" at bounding box center [261, 224] width 50 height 6
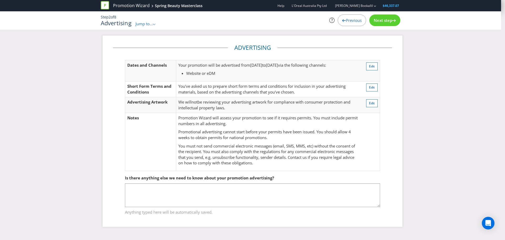
click at [384, 16] on div "Next step" at bounding box center [384, 20] width 31 height 12
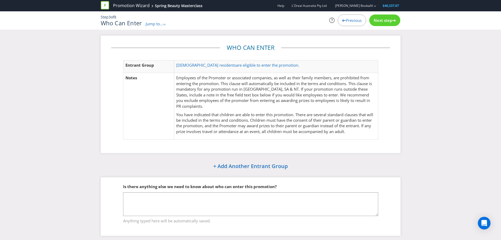
scroll to position [4, 0]
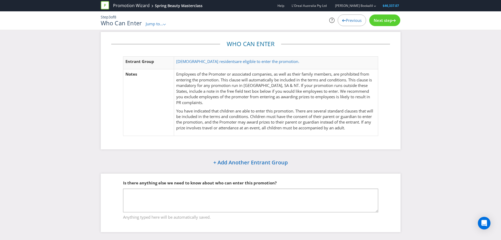
click at [385, 18] on span "Next step" at bounding box center [383, 20] width 18 height 5
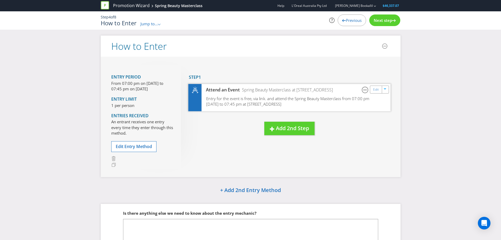
click at [281, 99] on span "Entry for the event is free, via link. and attend the Spring Beauty Masterclass…" at bounding box center [287, 101] width 163 height 11
click at [384, 18] on span "Next step" at bounding box center [383, 20] width 18 height 5
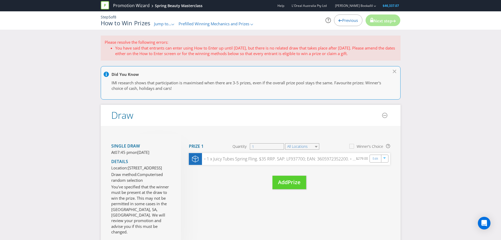
click at [347, 24] on div "Previous" at bounding box center [348, 20] width 28 height 12
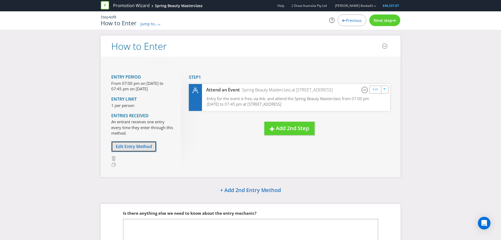
click at [143, 148] on span "Edit Entry Method" at bounding box center [134, 146] width 36 height 6
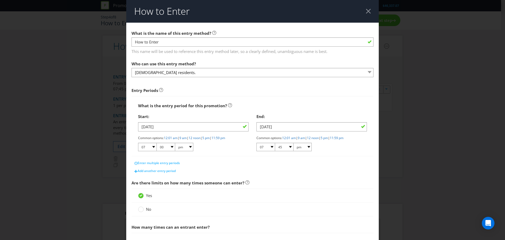
click at [285, 131] on div at bounding box center [312, 131] width 111 height 1
click at [285, 127] on input "03/09/25" at bounding box center [312, 126] width 111 height 9
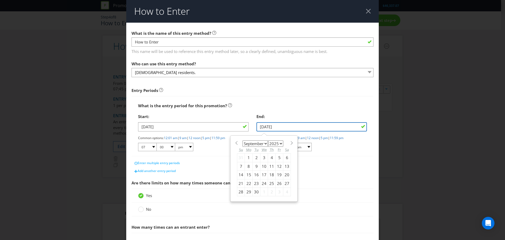
scroll to position [26, 0]
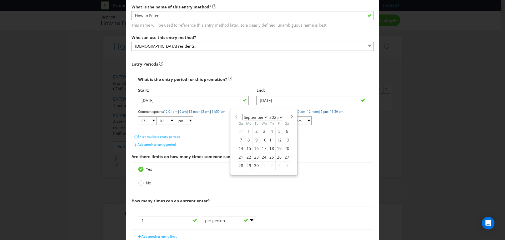
click at [268, 131] on div "4" at bounding box center [272, 131] width 8 height 8
type input "04/09/25"
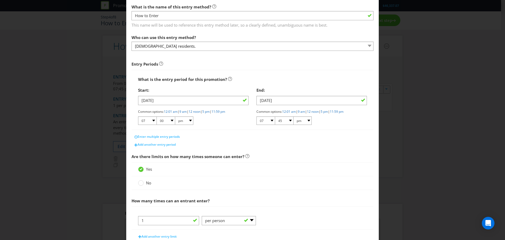
click at [420, 107] on div "How to Enter What is the name of this entry method? How to Enter This name will…" at bounding box center [252, 120] width 505 height 240
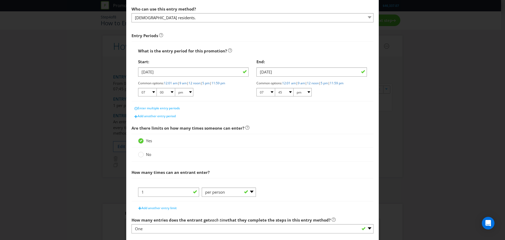
scroll to position [84, 0]
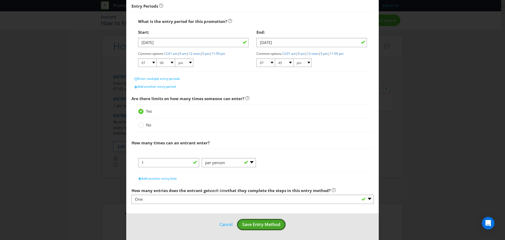
click at [267, 222] on span "Save Entry Method" at bounding box center [261, 224] width 38 height 6
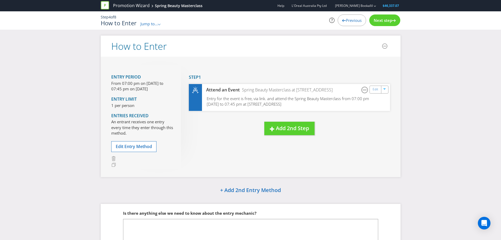
click at [386, 19] on span "Next step" at bounding box center [383, 20] width 18 height 5
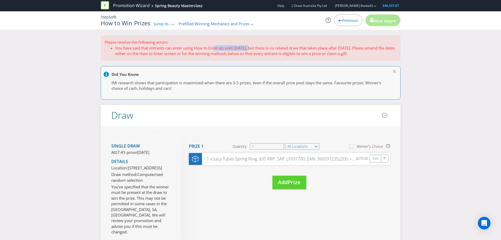
drag, startPoint x: 216, startPoint y: 49, endPoint x: 253, endPoint y: 49, distance: 37.4
click at [253, 49] on li "You have said that entrants can enter using How to Enter up until 04/09/25, but…" at bounding box center [256, 50] width 282 height 11
drag, startPoint x: 255, startPoint y: 48, endPoint x: 380, endPoint y: 54, distance: 125.4
click at [380, 54] on li "You have said that entrants can enter using How to Enter up until 04/09/25, but…" at bounding box center [256, 50] width 282 height 11
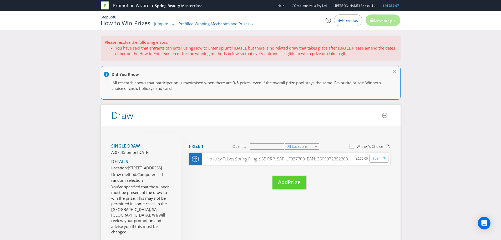
click at [351, 22] on span "Previous" at bounding box center [350, 20] width 16 height 5
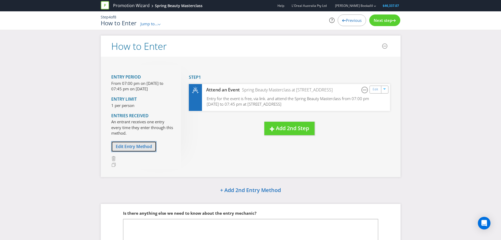
click at [137, 150] on button "Edit Entry Method" at bounding box center [133, 146] width 45 height 11
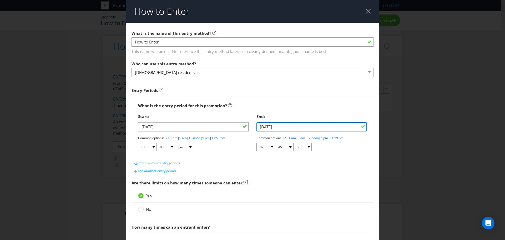
click at [292, 129] on input "04/09/25" at bounding box center [312, 126] width 111 height 9
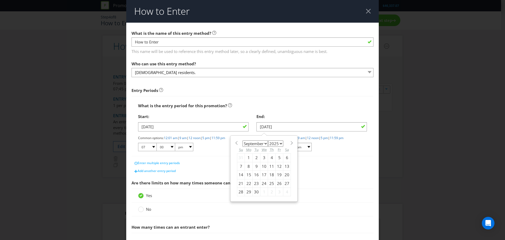
click at [264, 156] on div "3" at bounding box center [265, 157] width 8 height 8
type input "03/09/25"
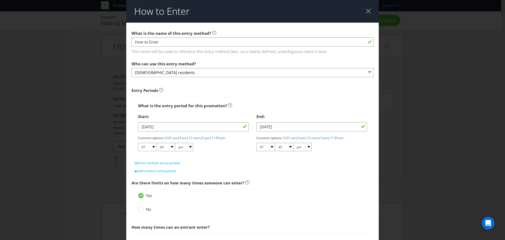
click at [298, 118] on div "End:" at bounding box center [312, 116] width 111 height 11
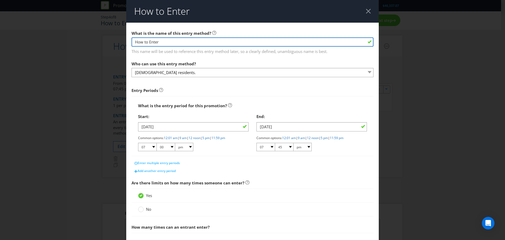
click at [171, 38] on input "How to Enter" at bounding box center [253, 41] width 242 height 9
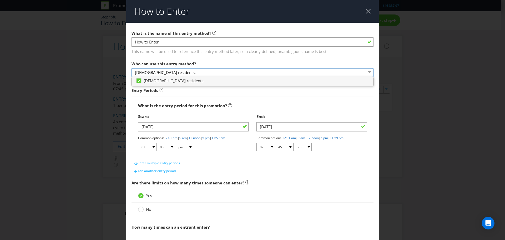
click at [174, 71] on select "[DEMOGRAPHIC_DATA] residents." at bounding box center [253, 72] width 242 height 9
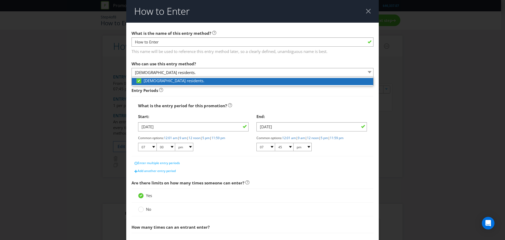
click at [166, 80] on span "[DEMOGRAPHIC_DATA] residents." at bounding box center [174, 80] width 61 height 5
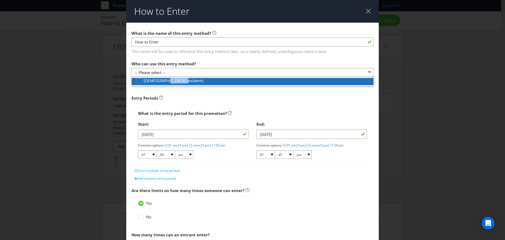
click at [166, 80] on span "[DEMOGRAPHIC_DATA] residents." at bounding box center [174, 80] width 61 height 5
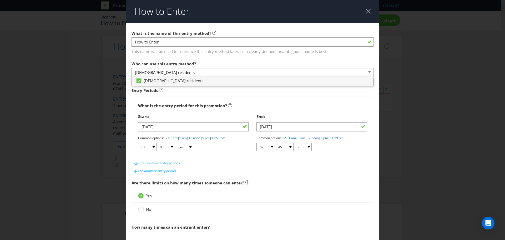
click at [217, 60] on div "Who can use this entry method? Australian residents." at bounding box center [253, 67] width 242 height 19
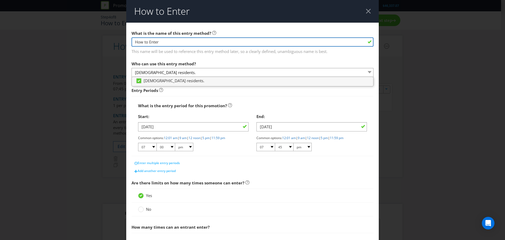
click at [164, 40] on input "How to Enter" at bounding box center [253, 41] width 242 height 9
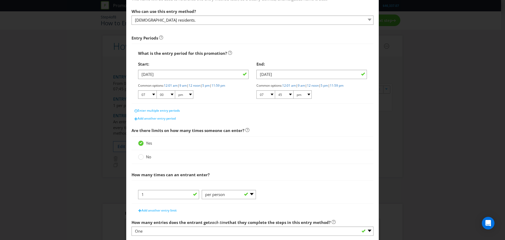
scroll to position [53, 0]
click at [161, 74] on input "03/09/25" at bounding box center [193, 73] width 111 height 9
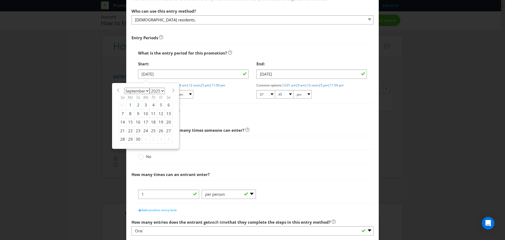
click at [218, 114] on div "Enter multiple entry periods" at bounding box center [253, 110] width 242 height 8
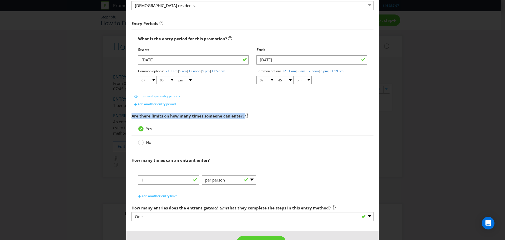
click at [445, 127] on div "How to Enter What is the name of this entry method? How to Enter This name will…" at bounding box center [252, 120] width 505 height 240
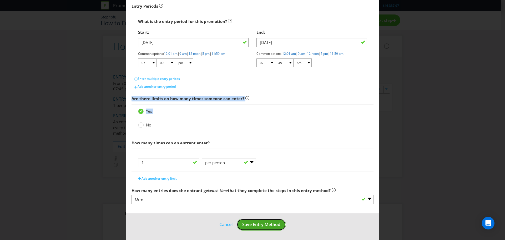
click at [256, 220] on button "Save Entry Method" at bounding box center [261, 224] width 49 height 12
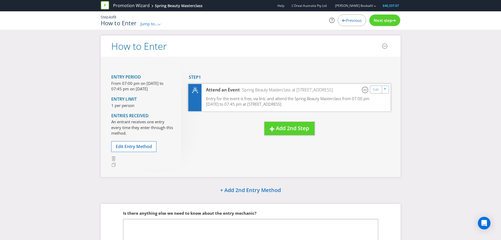
click at [304, 100] on span "Entry for the event is free, via link. and attend the Spring Beauty Masterclass…" at bounding box center [287, 101] width 163 height 11
click at [338, 101] on span "Entry for the event is free, via link. and attend the Spring Beauty Masterclass…" at bounding box center [287, 101] width 163 height 11
click at [379, 91] on div "Edit" at bounding box center [376, 89] width 12 height 7
click at [378, 91] on link "Edit" at bounding box center [376, 89] width 6 height 6
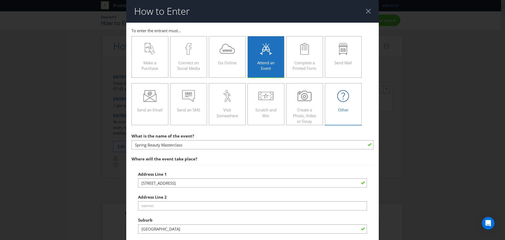
click at [339, 97] on icon at bounding box center [343, 96] width 12 height 12
click at [0, 0] on input "Other" at bounding box center [0, 0] width 0 height 0
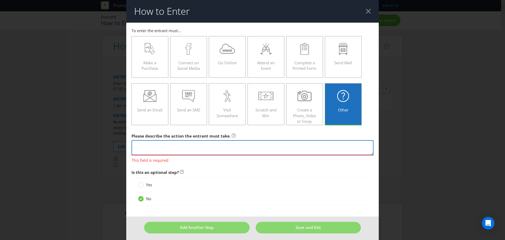
click at [179, 144] on textarea at bounding box center [253, 147] width 242 height 15
click at [230, 63] on span "Go Online" at bounding box center [227, 62] width 18 height 5
click at [0, 0] on input "Go Online" at bounding box center [0, 0] width 0 height 0
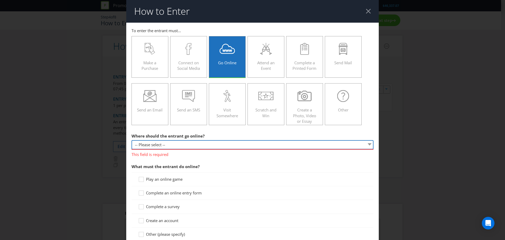
click at [191, 143] on select "-- Please select -- At a specific URL Using a direct link sent to the entrant b…" at bounding box center [253, 144] width 242 height 9
select select "SPECIFIC_URL"
click at [132, 140] on select "-- Please select -- At a specific URL Using a direct link sent to the entrant b…" at bounding box center [253, 144] width 242 height 9
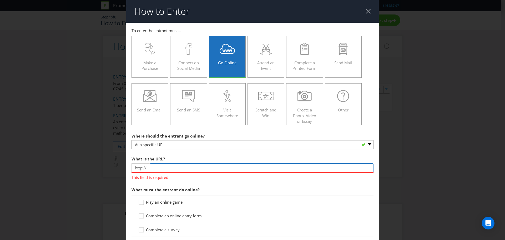
click at [163, 166] on input "text" at bounding box center [262, 167] width 224 height 9
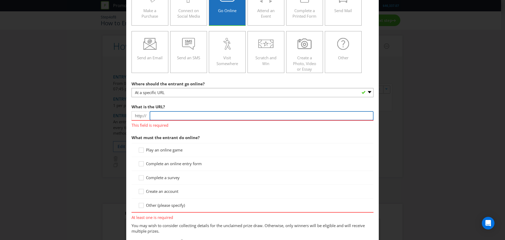
scroll to position [53, 0]
click at [180, 207] on label "Other (please specify)" at bounding box center [162, 205] width 48 height 6
click at [0, 0] on input "Other (please specify)" at bounding box center [0, 0] width 0 height 0
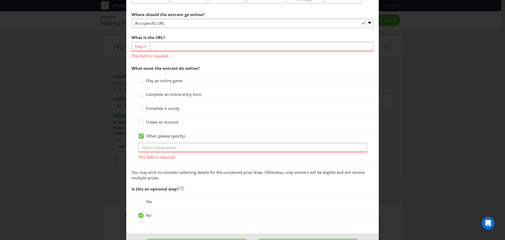
scroll to position [132, 0]
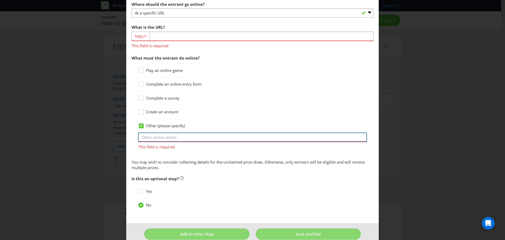
click at [177, 139] on input "text" at bounding box center [252, 136] width 229 height 9
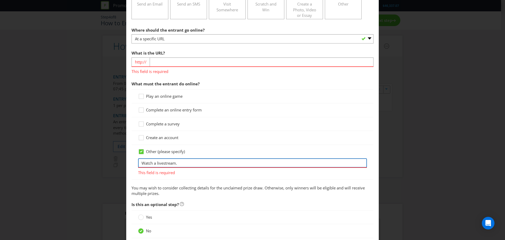
scroll to position [105, 0]
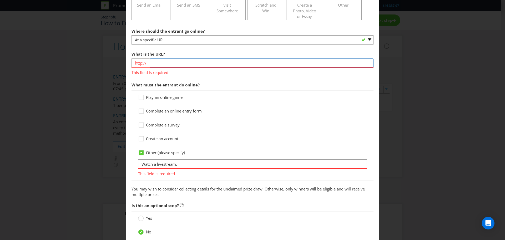
click at [159, 59] on input "text" at bounding box center [262, 62] width 224 height 9
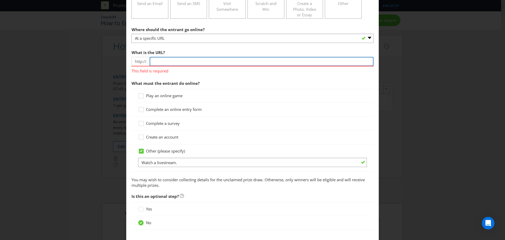
scroll to position [107, 0]
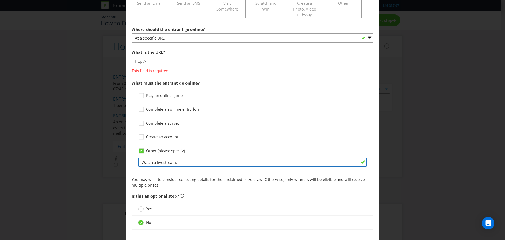
click at [192, 163] on input "Watch a livestream." at bounding box center [252, 161] width 229 height 9
type input "Watch a livestream. From 7PM-7:45PM. Winner announced at end."
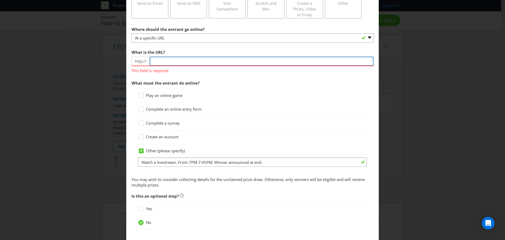
click at [175, 59] on input "text" at bounding box center [262, 61] width 224 height 9
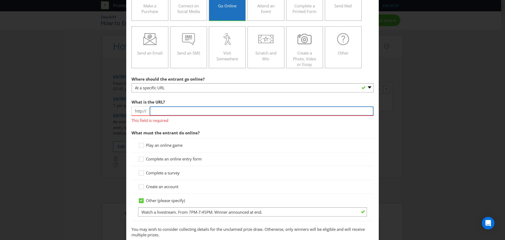
scroll to position [28, 0]
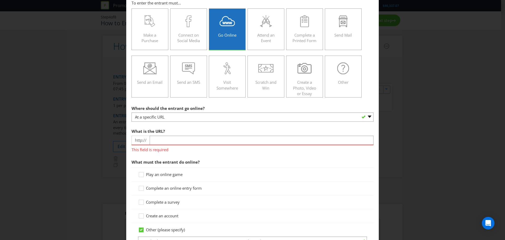
click at [142, 138] on span "http://" at bounding box center [141, 140] width 18 height 9
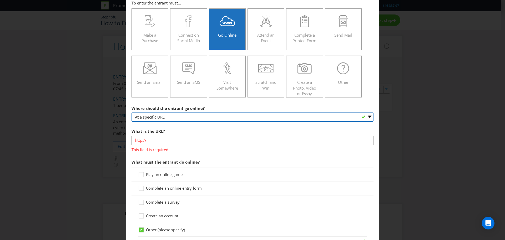
click at [165, 114] on select "-- Please select -- At a specific URL Using a direct link sent to the entrant b…" at bounding box center [253, 116] width 242 height 9
click at [132, 112] on select "-- Please select -- At a specific URL Using a direct link sent to the entrant b…" at bounding box center [253, 116] width 242 height 9
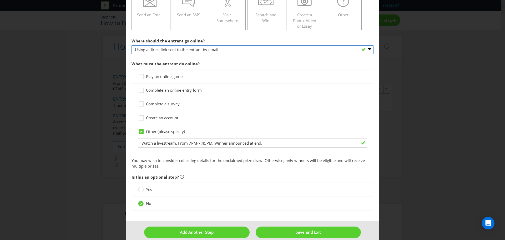
scroll to position [102, 0]
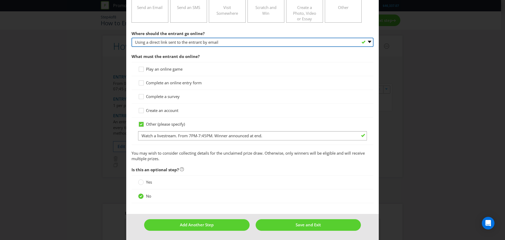
click at [188, 39] on select "-- Please select -- At a specific URL Using a direct link sent to the entrant b…" at bounding box center [253, 42] width 242 height 9
click at [132, 38] on select "-- Please select -- At a specific URL Using a direct link sent to the entrant b…" at bounding box center [253, 42] width 242 height 9
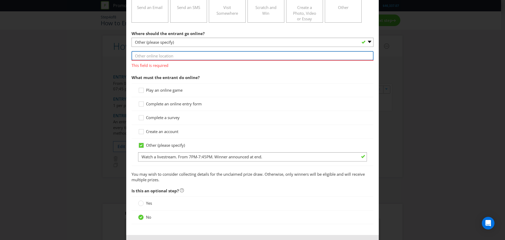
click at [149, 57] on input "text" at bounding box center [253, 55] width 242 height 9
click at [156, 58] on input "text" at bounding box center [253, 55] width 242 height 9
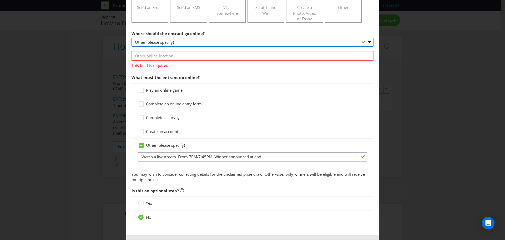
click at [160, 39] on select "-- Please select -- At a specific URL Using a direct link sent to the entrant b…" at bounding box center [253, 42] width 242 height 9
select select "SPECIFIC_URL"
click at [132, 38] on select "-- Please select -- At a specific URL Using a direct link sent to the entrant b…" at bounding box center [253, 42] width 242 height 9
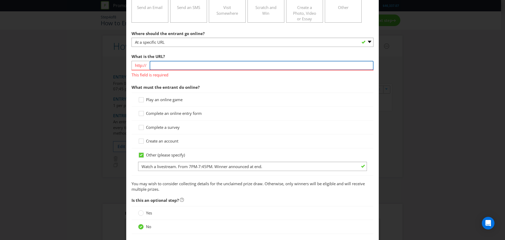
click at [155, 64] on input "text" at bounding box center [262, 65] width 224 height 9
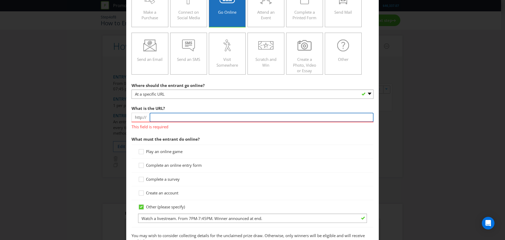
scroll to position [0, 0]
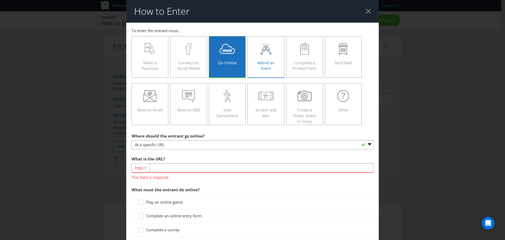
click at [266, 62] on span "Attend an Event" at bounding box center [265, 65] width 17 height 11
click at [0, 0] on input "Attend an Event" at bounding box center [0, 0] width 0 height 0
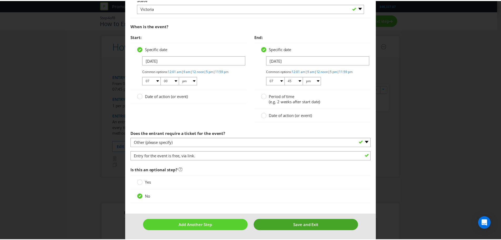
scroll to position [294, 0]
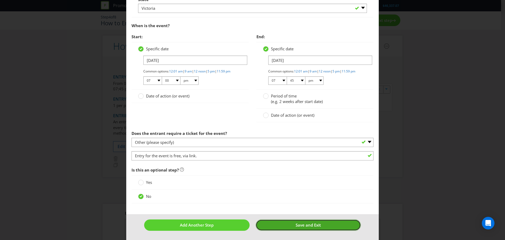
click at [290, 224] on button "Save and Exit" at bounding box center [309, 224] width 106 height 11
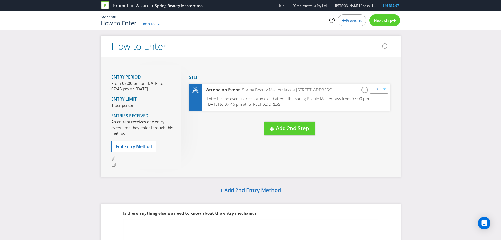
click at [383, 21] on span "Next step" at bounding box center [383, 20] width 18 height 5
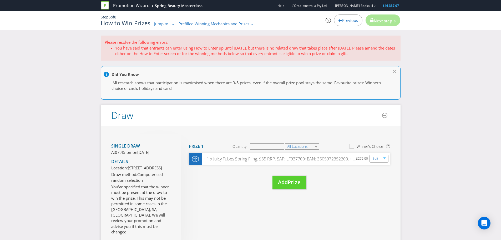
click at [180, 49] on li "You have said that entrants can enter using How to Enter up until 03/09/25, but…" at bounding box center [256, 50] width 282 height 11
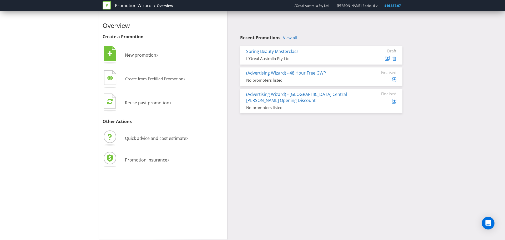
click at [299, 40] on div "Recent Promotions View all Spring Beauty Masterclass L'Oreal Australia Pty Ltd …" at bounding box center [321, 75] width 162 height 78
click at [294, 36] on link "View all" at bounding box center [290, 38] width 14 height 4
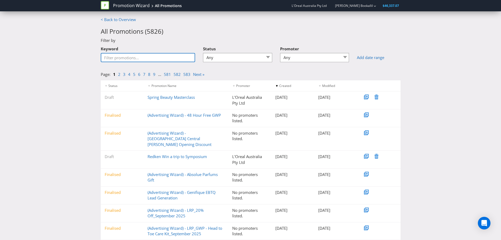
click at [110, 54] on input "Keyword" at bounding box center [148, 57] width 95 height 9
type input "ma"
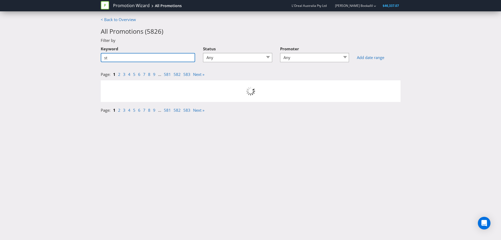
type input "s"
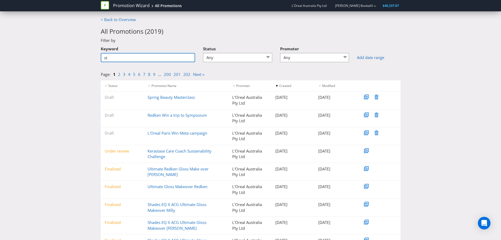
type input "s"
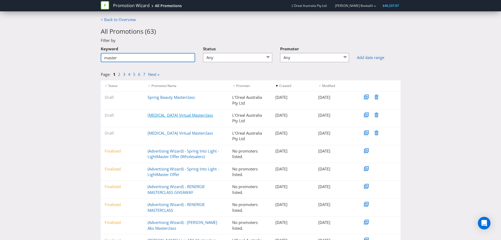
type input "master"
click at [175, 115] on link "[MEDICAL_DATA] Virtual Masterclass" at bounding box center [181, 114] width 66 height 5
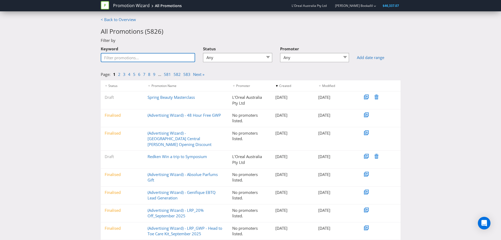
click at [124, 56] on input "Keyword" at bounding box center [148, 57] width 95 height 9
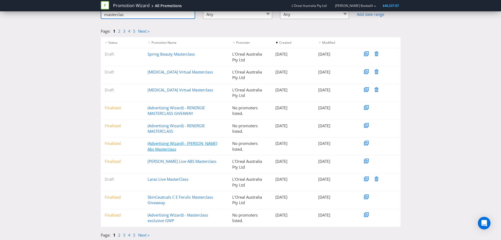
scroll to position [44, 0]
type input "masterclas"
click at [191, 111] on link "(Advertising Wizard) - RENERGIE MASTERCLASS GIVEAWAY" at bounding box center [176, 109] width 57 height 11
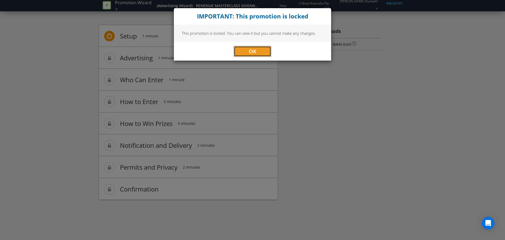
click at [258, 54] on button "OK" at bounding box center [252, 51] width 37 height 11
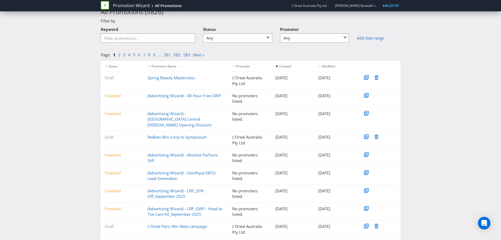
scroll to position [20, 0]
click at [150, 39] on input "Keyword" at bounding box center [148, 37] width 95 height 9
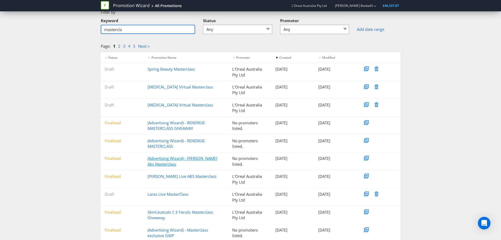
scroll to position [31, 0]
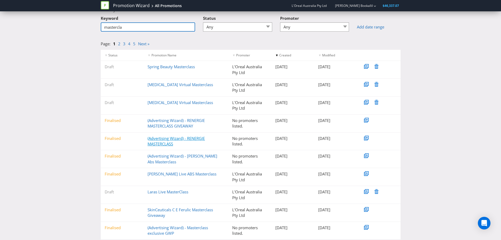
type input "mastercla"
click at [197, 139] on link "(Advertising Wizard) - RENERGIE MASTERCLASS" at bounding box center [176, 141] width 57 height 11
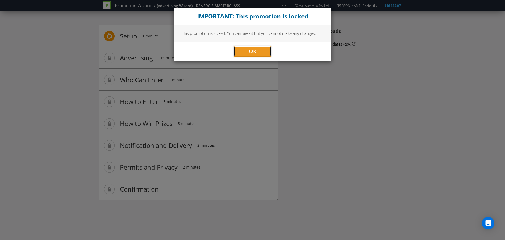
click at [254, 53] on span "OK" at bounding box center [253, 51] width 8 height 7
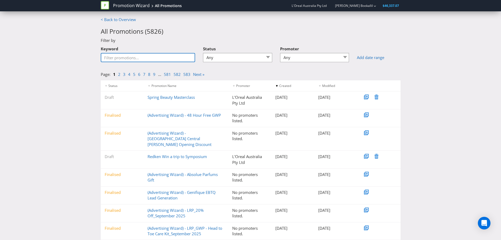
click at [131, 56] on input "Keyword" at bounding box center [148, 57] width 95 height 9
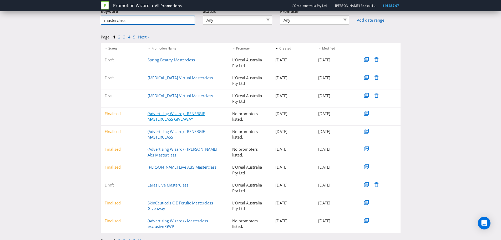
scroll to position [39, 0]
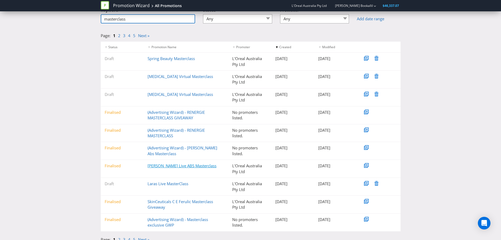
type input "masterclass"
click at [178, 166] on link "[PERSON_NAME] Live ABS Masterclass" at bounding box center [182, 165] width 69 height 5
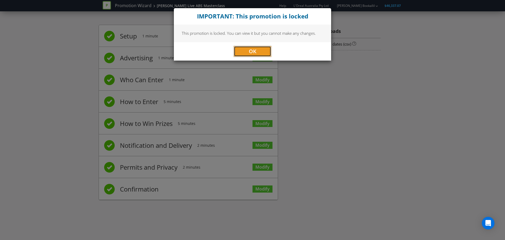
click at [257, 52] on button "OK" at bounding box center [252, 51] width 37 height 11
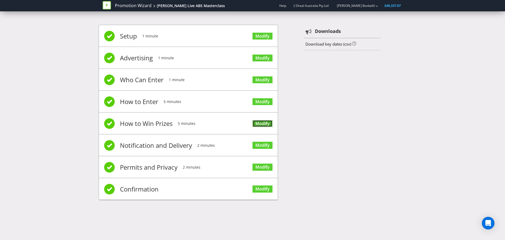
click at [260, 121] on link "Modify" at bounding box center [263, 123] width 20 height 7
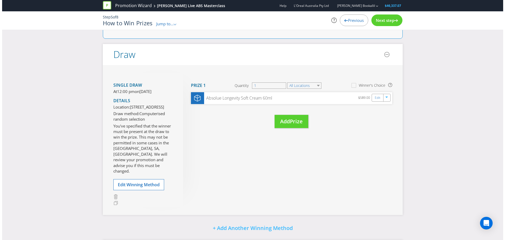
scroll to position [31, 0]
click at [374, 99] on link "Edit" at bounding box center [376, 97] width 6 height 6
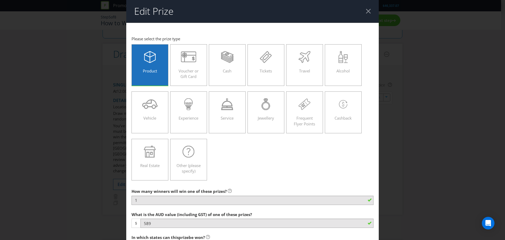
click at [371, 12] on header "Edit Prize" at bounding box center [252, 11] width 253 height 23
click at [363, 8] on header "Edit Prize" at bounding box center [252, 11] width 253 height 23
click at [366, 10] on div at bounding box center [368, 11] width 5 height 5
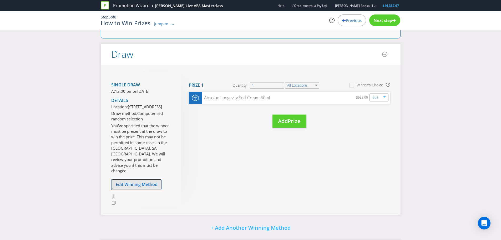
click at [143, 187] on span "Edit Winning Method" at bounding box center [137, 184] width 42 height 6
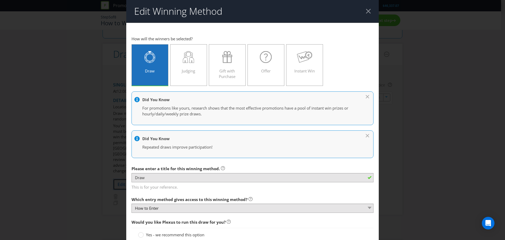
scroll to position [423, 0]
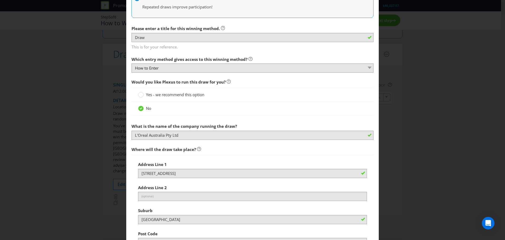
click at [385, 89] on div "Edit Winning Method How to Enter How will the winners be selected? Draw Judging…" at bounding box center [252, 120] width 505 height 240
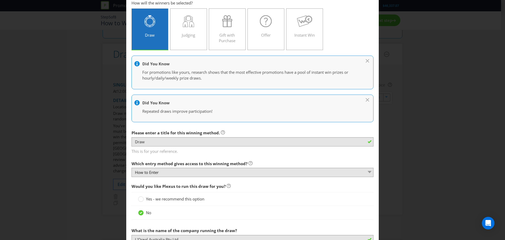
scroll to position [0, 0]
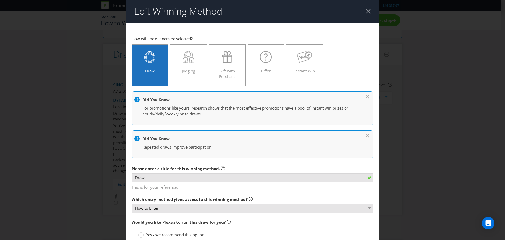
click at [365, 7] on header "Edit Winning Method" at bounding box center [252, 11] width 253 height 23
click at [369, 12] on header "Edit Winning Method" at bounding box center [252, 11] width 253 height 23
click at [367, 11] on div at bounding box center [368, 11] width 5 height 5
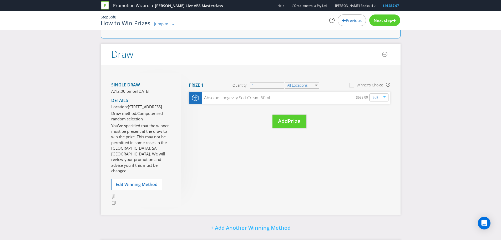
click at [356, 22] on span "Previous" at bounding box center [354, 20] width 16 height 5
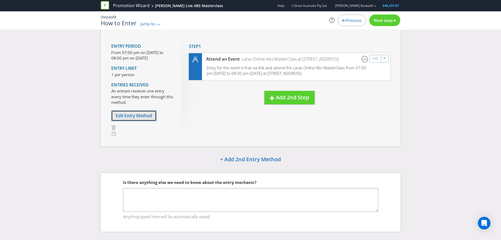
click at [146, 114] on span "Edit Entry Method" at bounding box center [134, 116] width 36 height 6
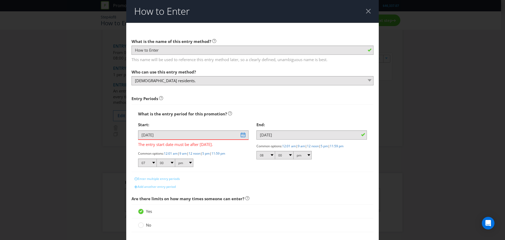
click at [367, 13] on div at bounding box center [368, 11] width 5 height 5
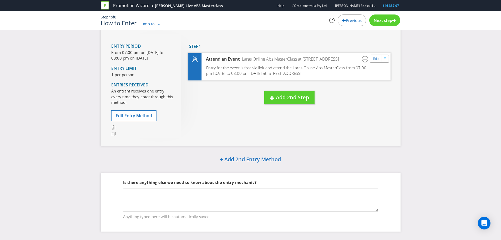
click at [287, 59] on div "Laras Online Abs MasterClass at [STREET_ADDRESS]" at bounding box center [289, 59] width 99 height 6
click at [310, 76] on div "Entry for the event is free via link and attend the Laras Online Abs MasterClas…" at bounding box center [289, 72] width 202 height 15
click at [375, 62] on link "Edit" at bounding box center [376, 59] width 6 height 6
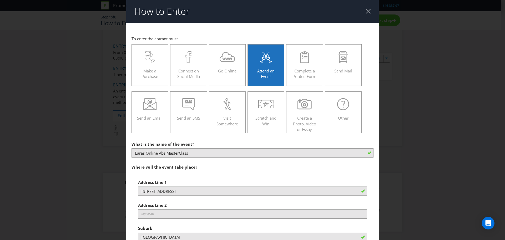
click at [365, 14] on header "How to Enter" at bounding box center [252, 11] width 253 height 23
click at [366, 14] on div at bounding box center [368, 11] width 5 height 5
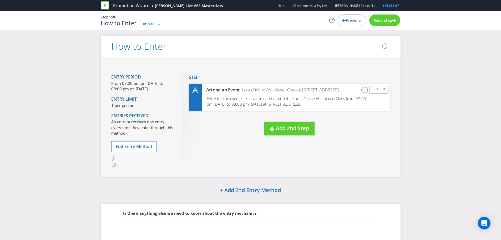
click at [379, 19] on span "Next step" at bounding box center [383, 20] width 18 height 5
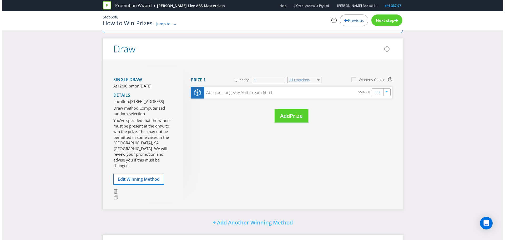
scroll to position [37, 0]
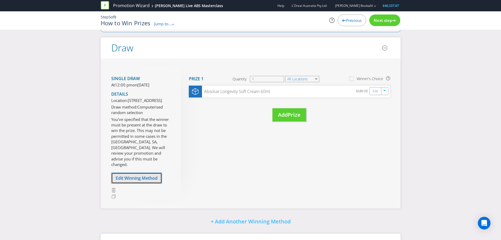
click at [147, 179] on span "Edit Winning Method" at bounding box center [137, 178] width 42 height 6
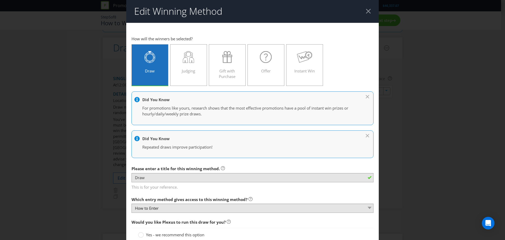
click at [366, 11] on div at bounding box center [368, 11] width 5 height 5
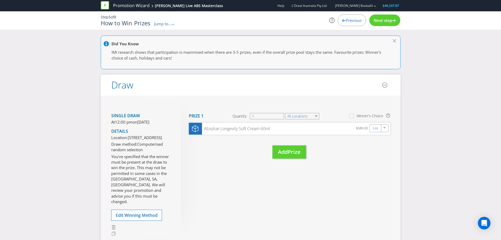
click at [349, 17] on div "Previous" at bounding box center [352, 20] width 28 height 12
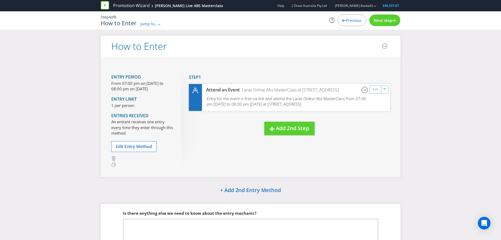
click at [349, 17] on div "Previous" at bounding box center [352, 20] width 28 height 12
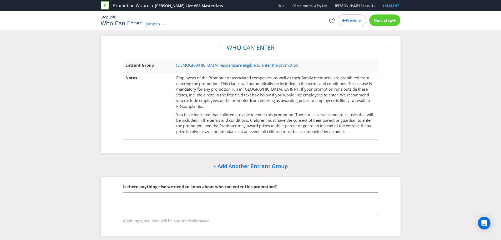
click at [349, 17] on div "Previous" at bounding box center [352, 20] width 28 height 12
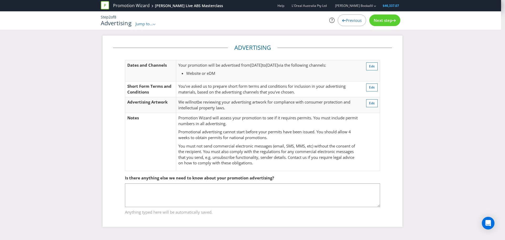
click at [349, 17] on div "Previous" at bounding box center [352, 20] width 28 height 12
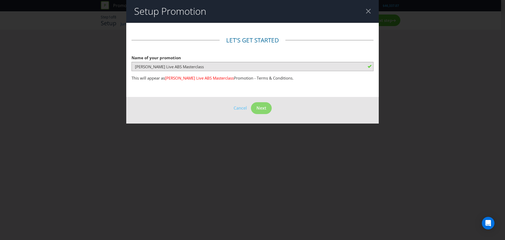
click at [366, 12] on div at bounding box center [368, 11] width 5 height 5
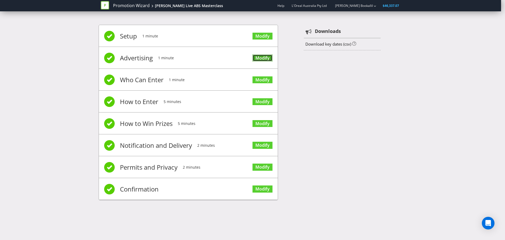
click at [264, 58] on link "Modify" at bounding box center [263, 57] width 20 height 7
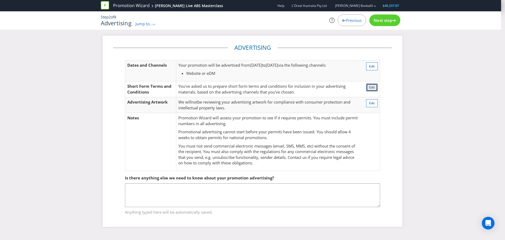
click at [373, 84] on button "Edit" at bounding box center [372, 87] width 12 height 8
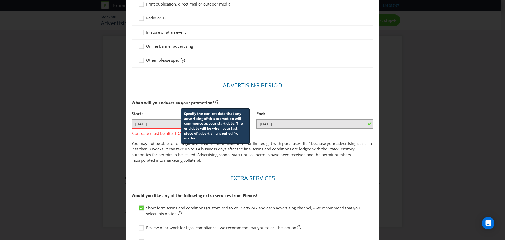
scroll to position [114, 0]
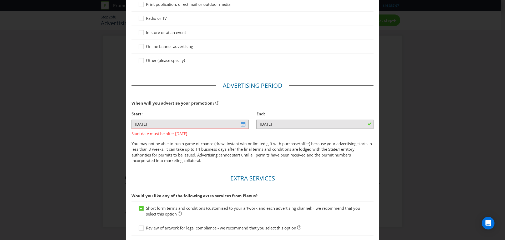
click at [407, 72] on div "Advertising Methods Advertising Methods How will your promotion be advertised? …" at bounding box center [252, 120] width 505 height 240
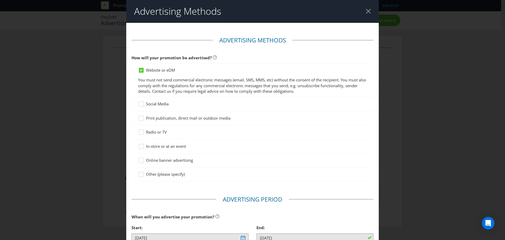
click at [361, 8] on header "Advertising Methods" at bounding box center [252, 11] width 253 height 23
click at [366, 9] on div at bounding box center [368, 11] width 5 height 5
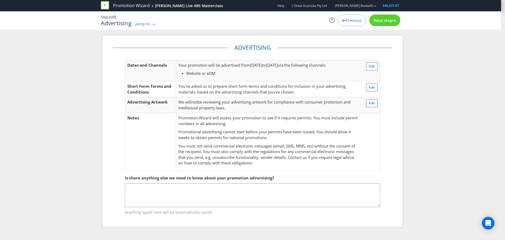
click at [379, 21] on span "Next step" at bounding box center [383, 20] width 18 height 5
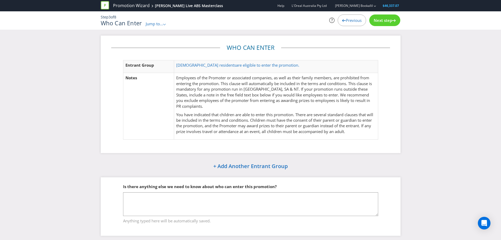
click at [381, 23] on span "Next step" at bounding box center [383, 20] width 18 height 5
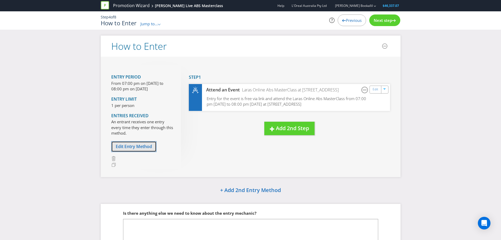
click at [148, 146] on span "Edit Entry Method" at bounding box center [134, 146] width 36 height 6
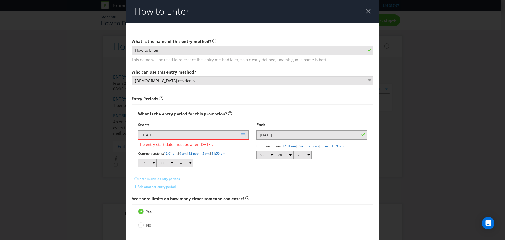
click at [317, 239] on html "Promotion Wizard Laras Live ABS Masterclass Help L'Oreal Australia Pty Ltd [PER…" at bounding box center [252, 120] width 505 height 240
drag, startPoint x: 364, startPoint y: 9, endPoint x: 363, endPoint y: 13, distance: 4.0
click at [366, 9] on div at bounding box center [368, 11] width 5 height 5
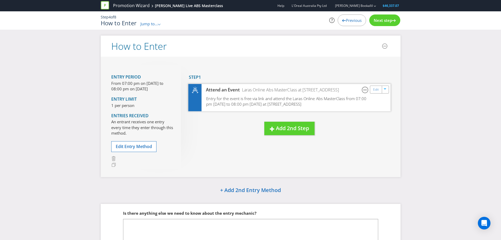
click at [248, 101] on span "Entry for the event is free via link and attend the Laras Online Abs MasterClas…" at bounding box center [286, 101] width 160 height 11
